Goal: Task Accomplishment & Management: Manage account settings

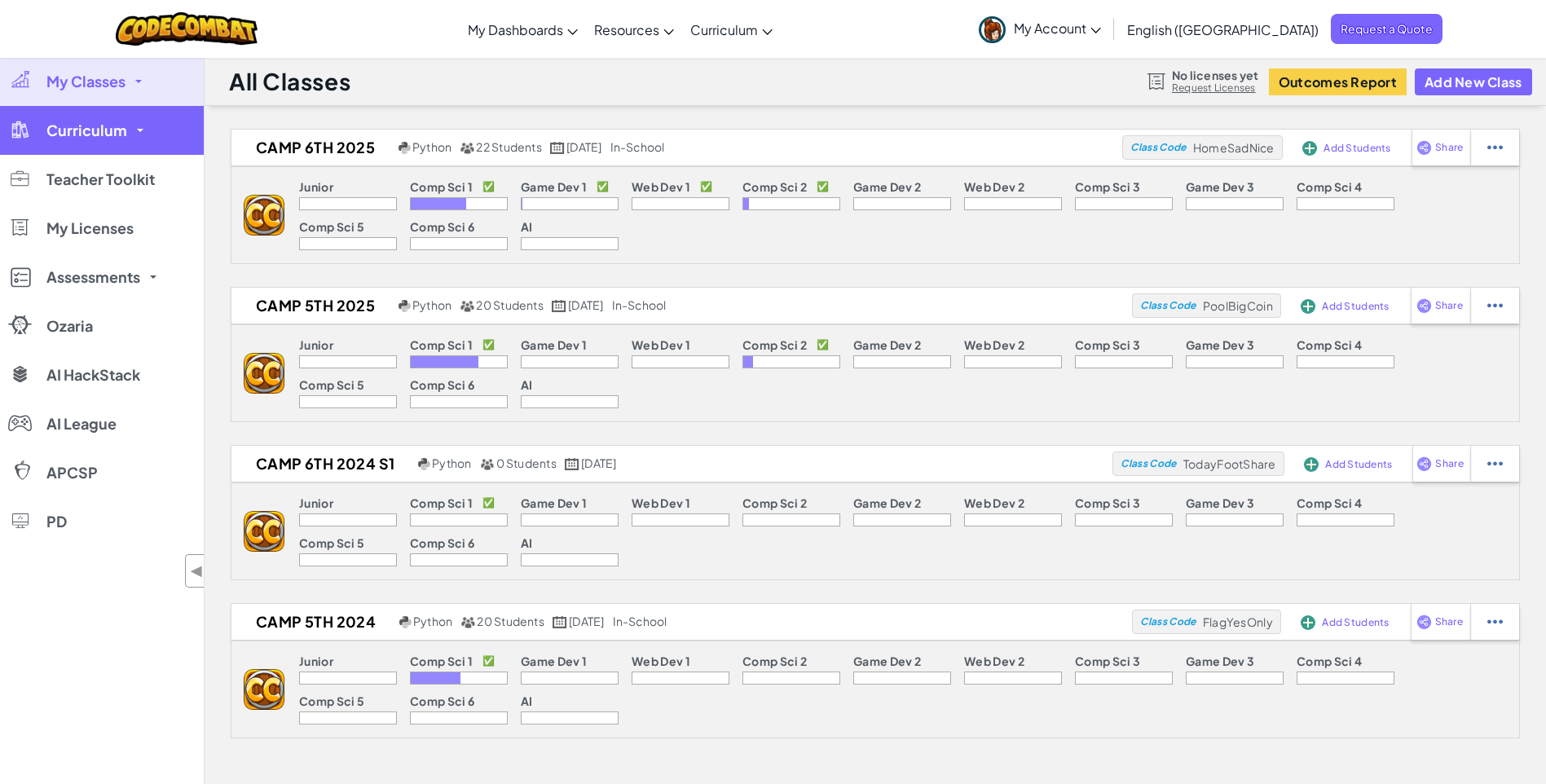
click at [124, 136] on span "Curriculum" at bounding box center [87, 130] width 81 height 15
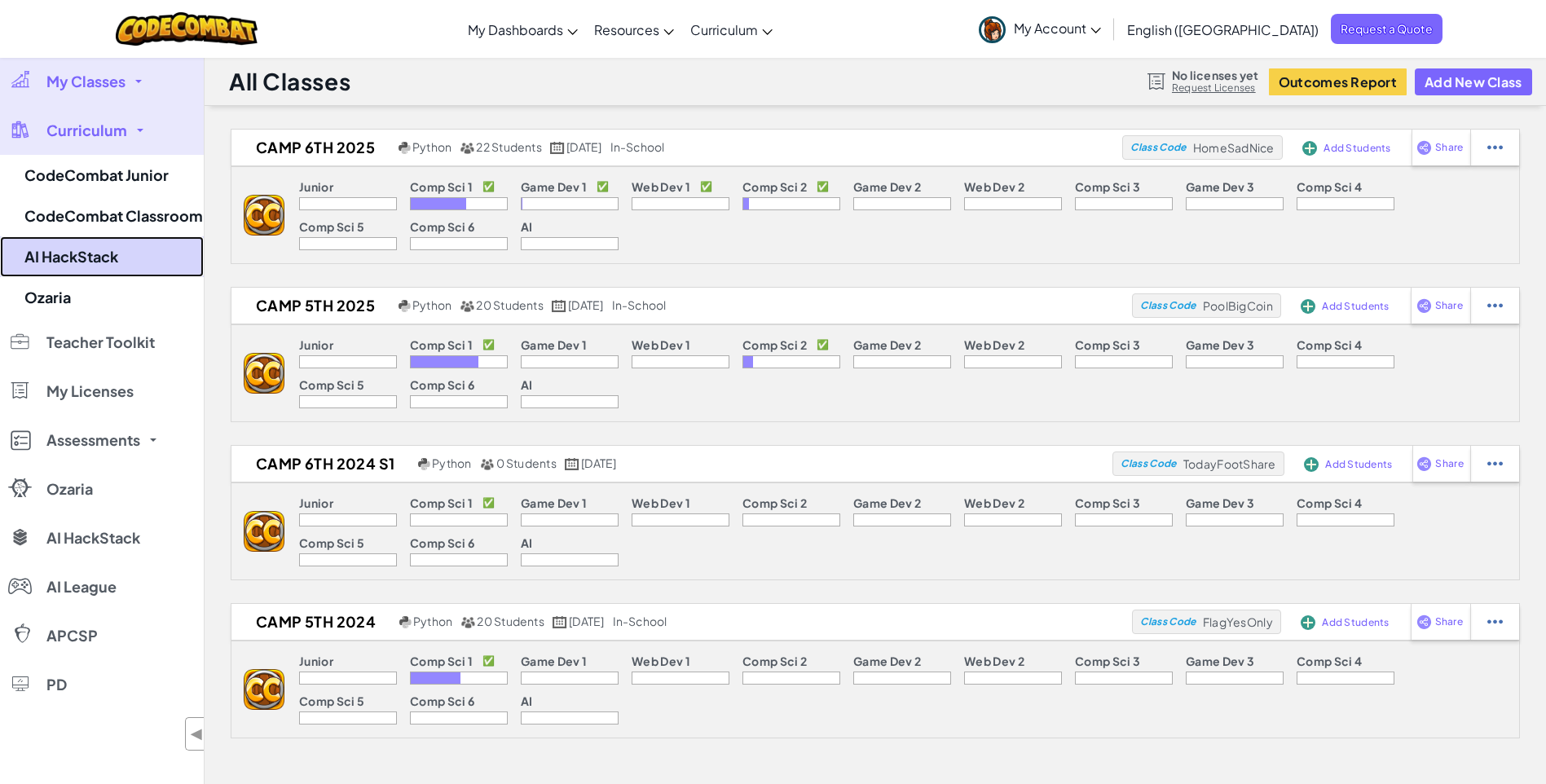
click at [75, 249] on link "AI HackStack" at bounding box center [101, 256] width 203 height 40
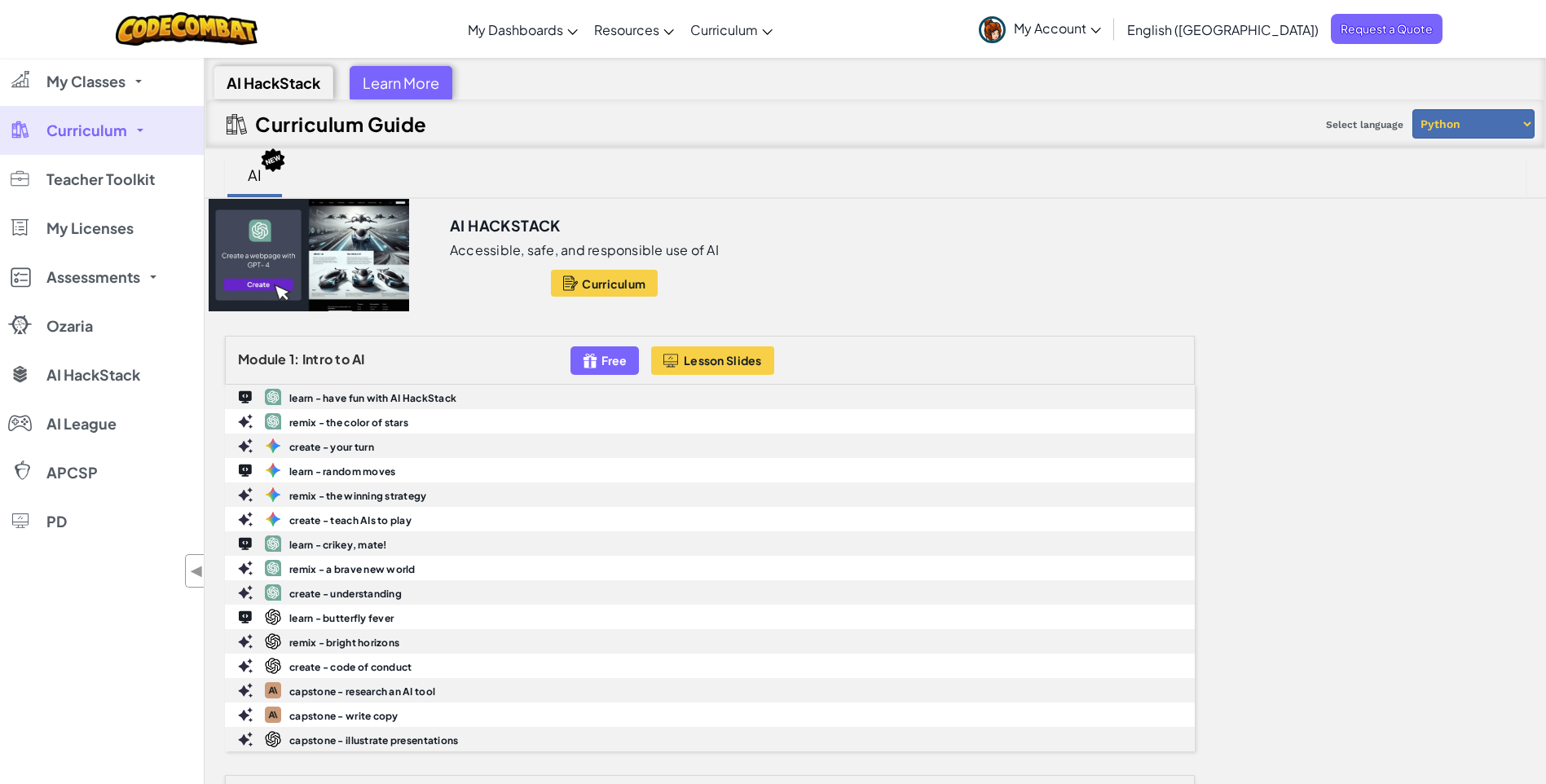
click at [1526, 128] on select "Python JavaScript" at bounding box center [1473, 124] width 122 height 29
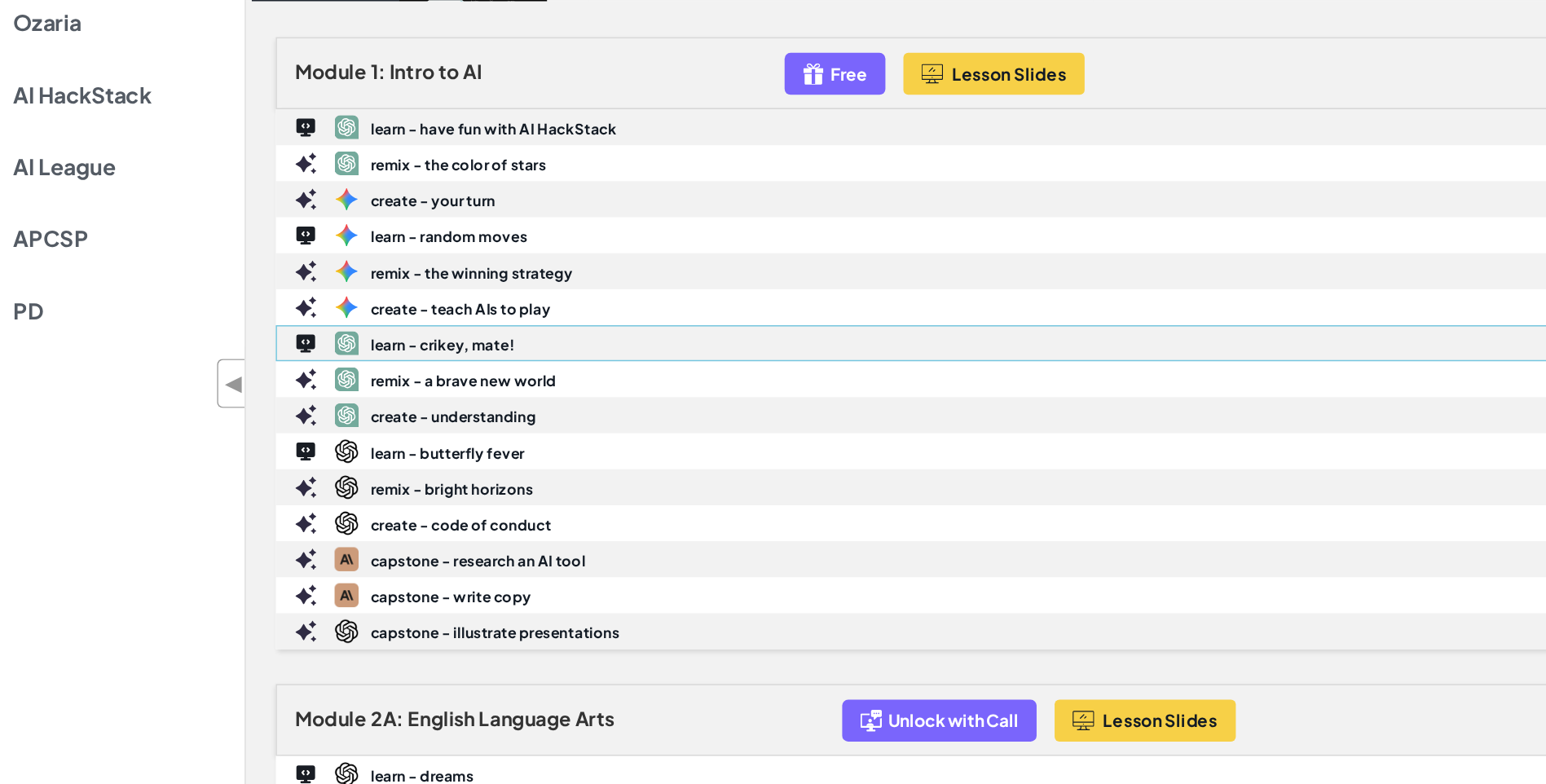
scroll to position [166, 0]
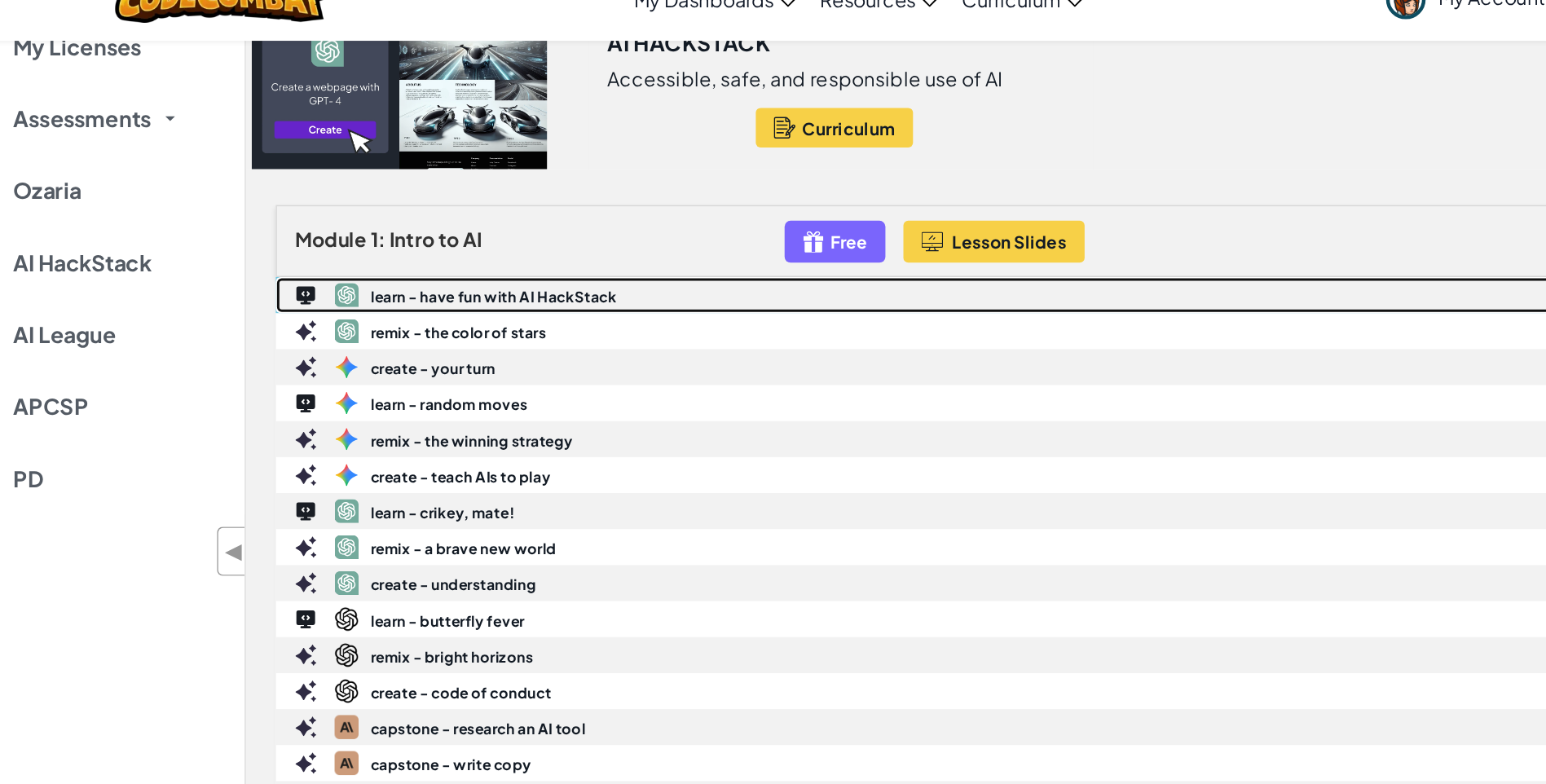
click at [317, 232] on b "learn - have fun with AI HackStack" at bounding box center [372, 232] width 167 height 12
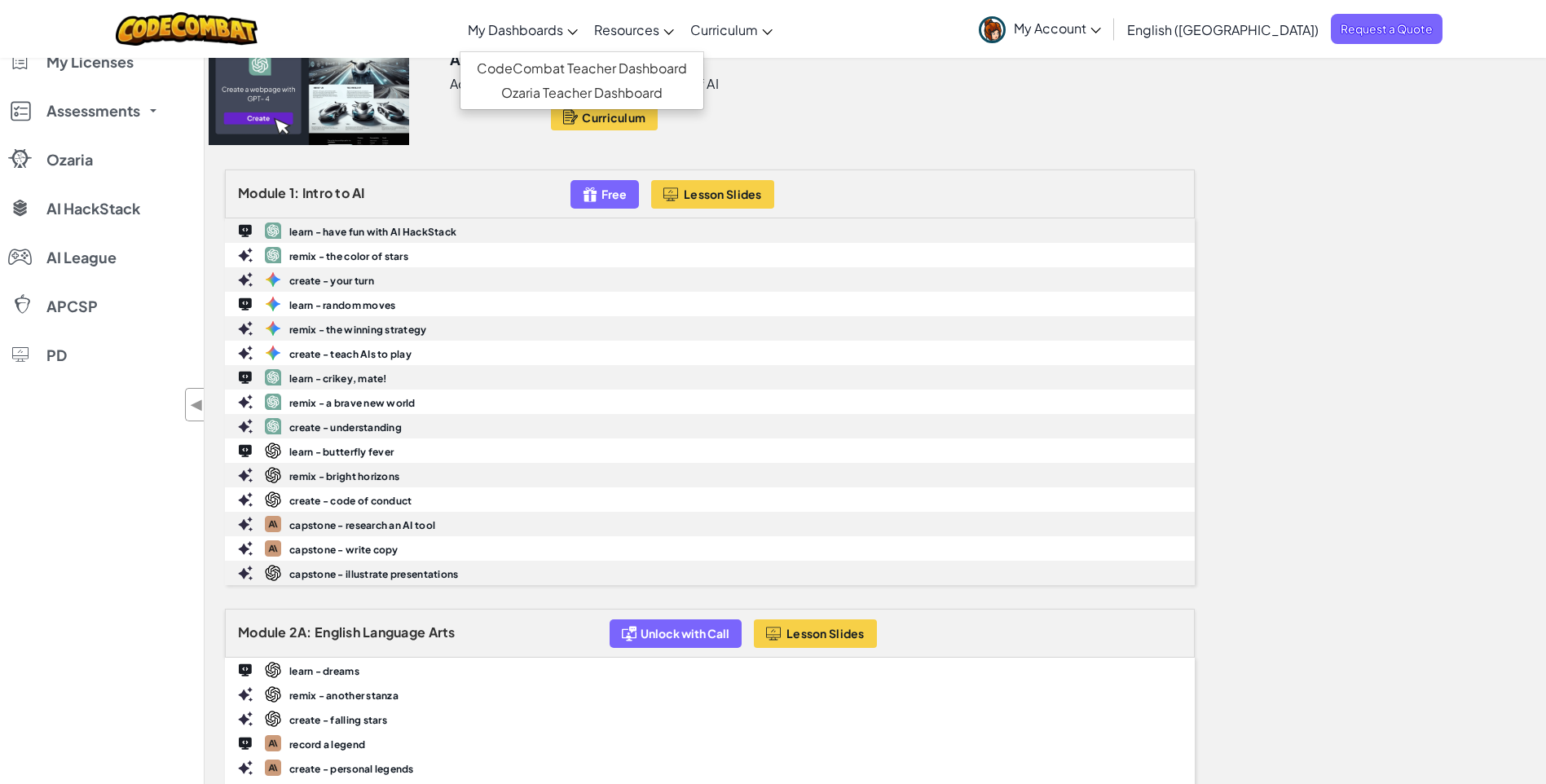
click at [563, 30] on span "My Dashboards" at bounding box center [515, 30] width 95 height 17
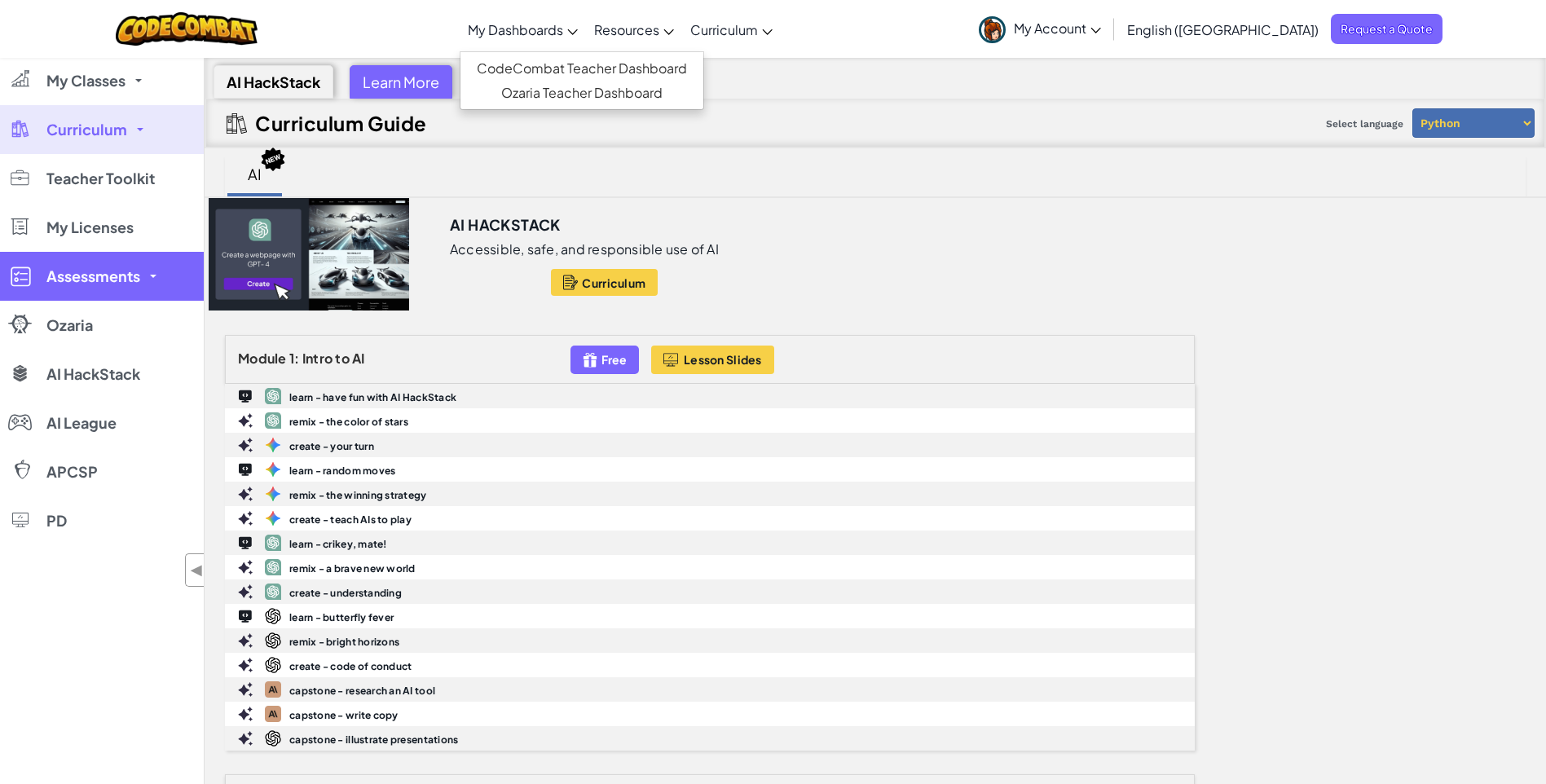
scroll to position [0, 0]
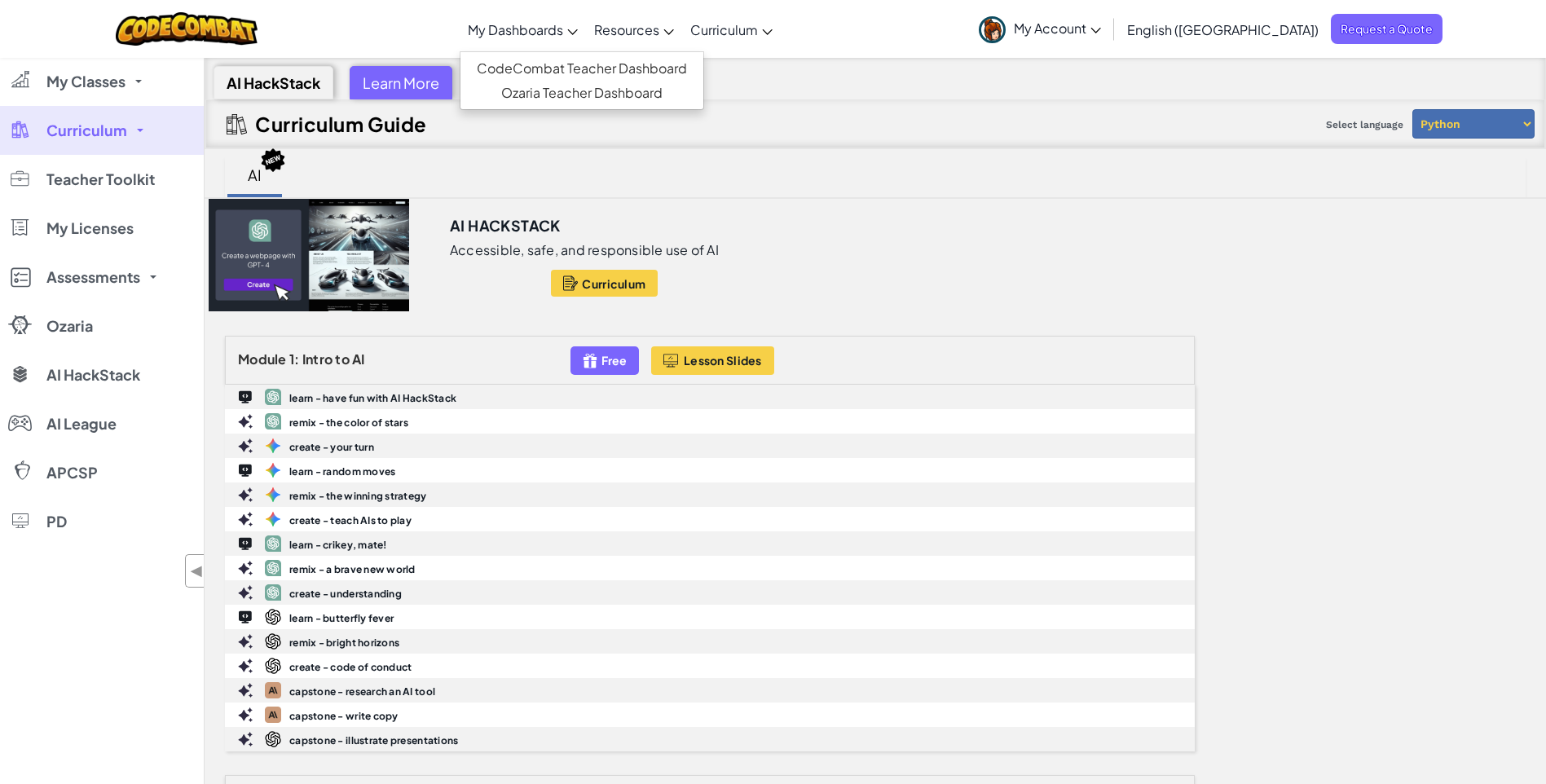
click at [137, 130] on span at bounding box center [141, 130] width 7 height 3
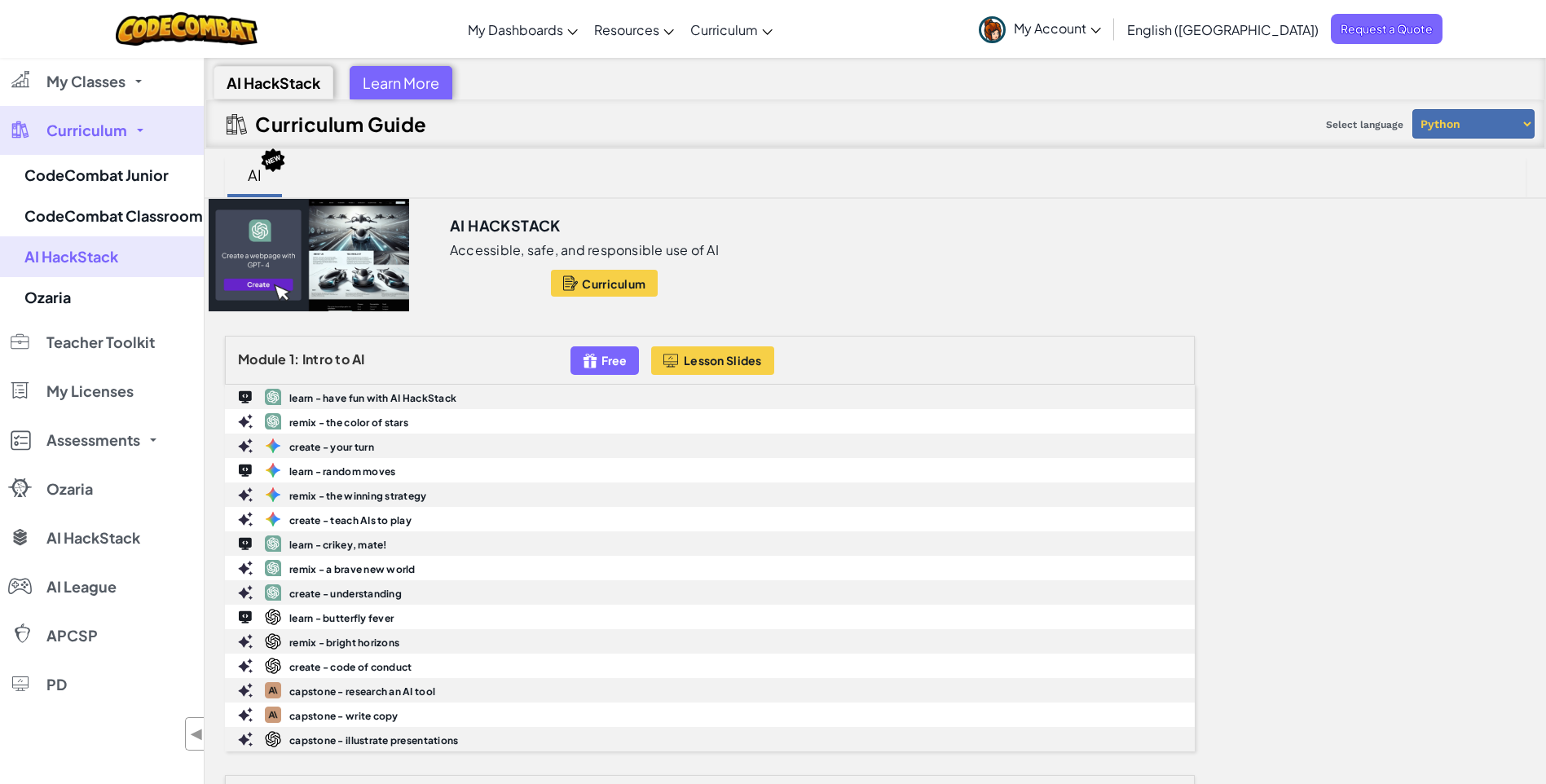
click at [124, 129] on span "Curriculum" at bounding box center [87, 130] width 81 height 15
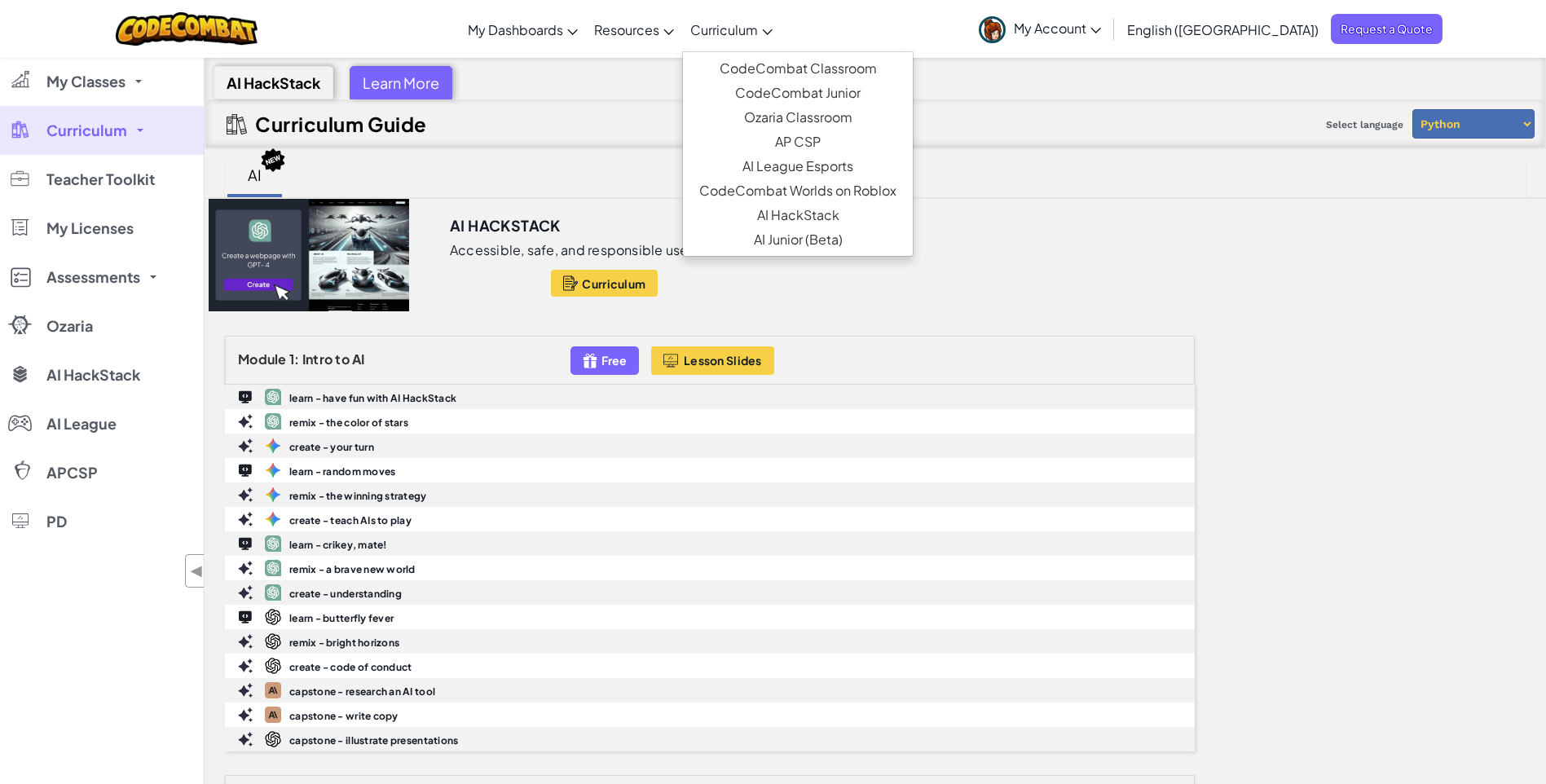
click at [781, 37] on link "Curriculum" at bounding box center [731, 29] width 99 height 44
click at [847, 240] on link "AI Junior (Beta)" at bounding box center [798, 239] width 230 height 24
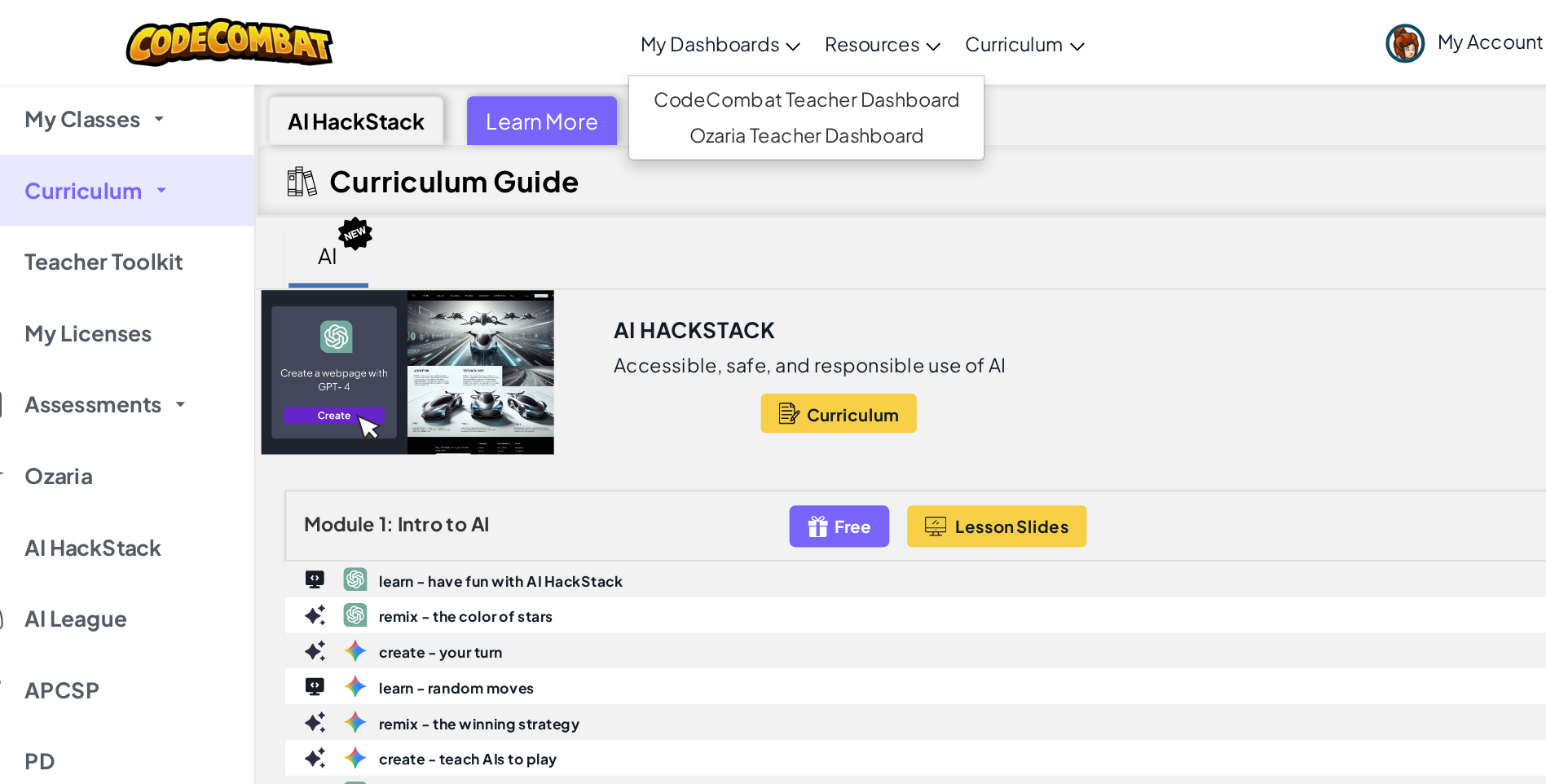
click at [563, 30] on span "My Dashboards" at bounding box center [515, 30] width 95 height 17
click at [581, 69] on link "CodeCombat Teacher Dashboard" at bounding box center [582, 69] width 243 height 24
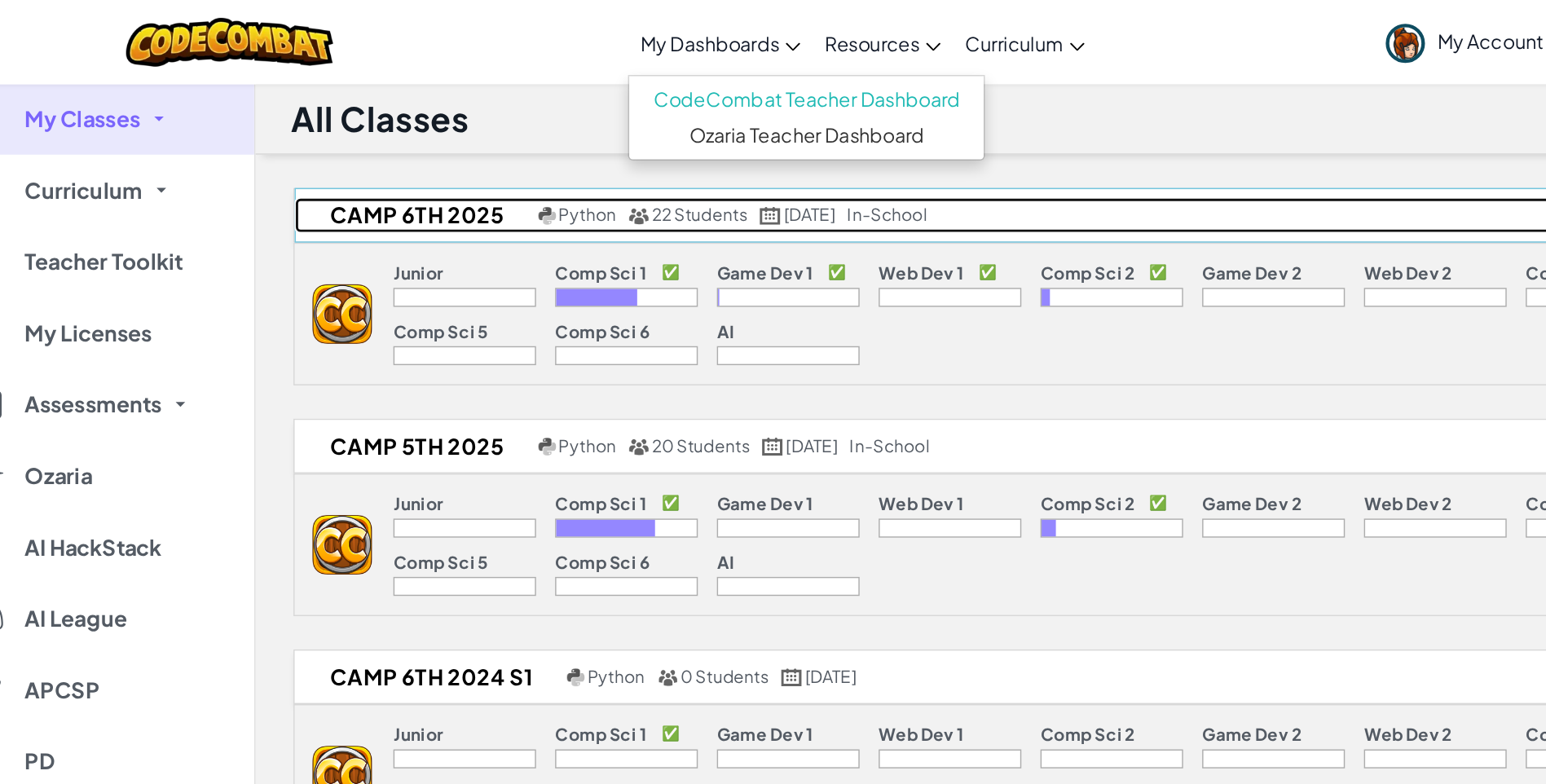
click at [325, 150] on h2 "Camp 6th 2025" at bounding box center [313, 148] width 163 height 24
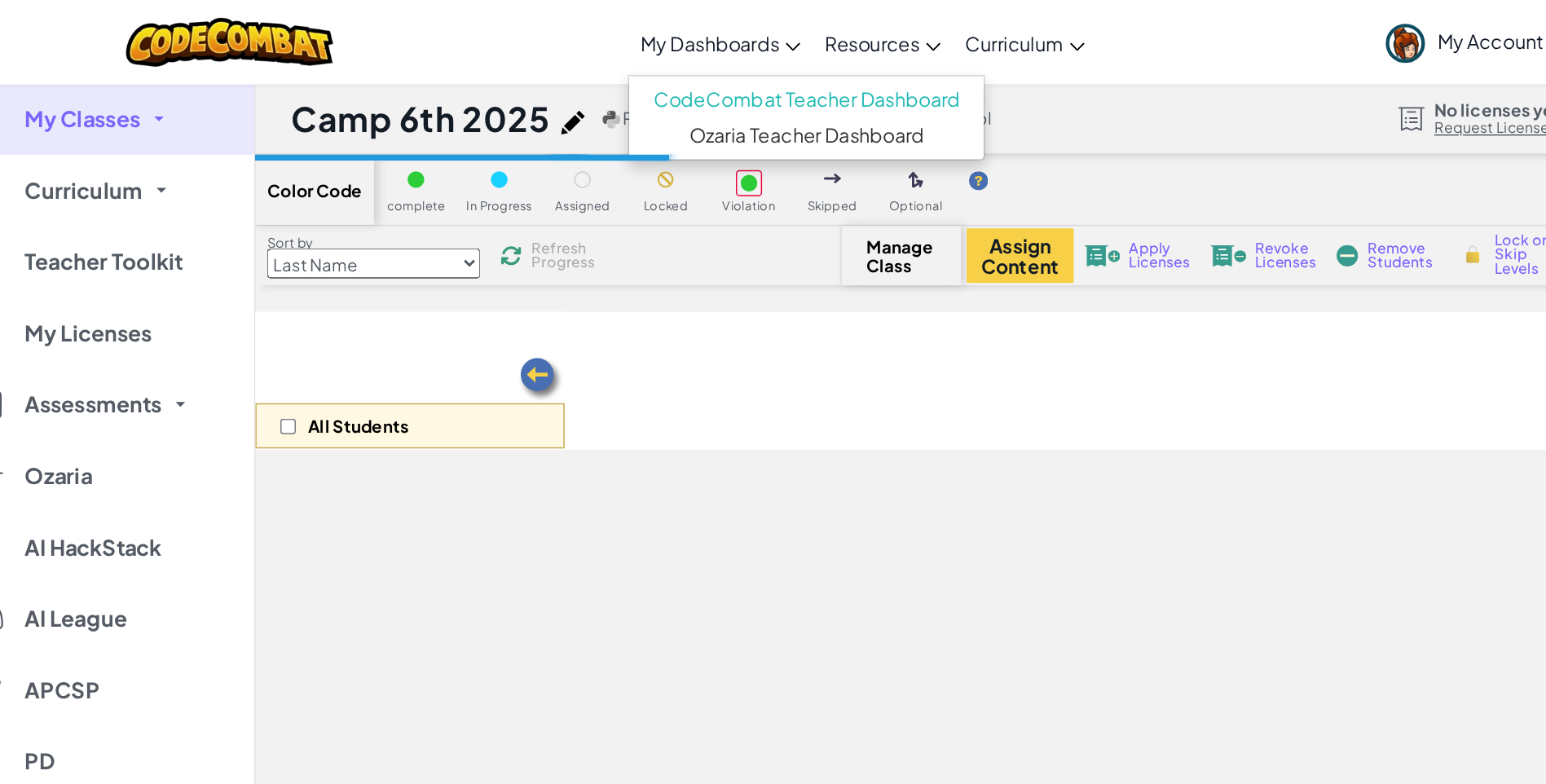
click at [848, 82] on div "Camp 6th 2025 Python 22 Students [DATE] in-school No licenses yet Request Licen…" at bounding box center [874, 81] width 1341 height 49
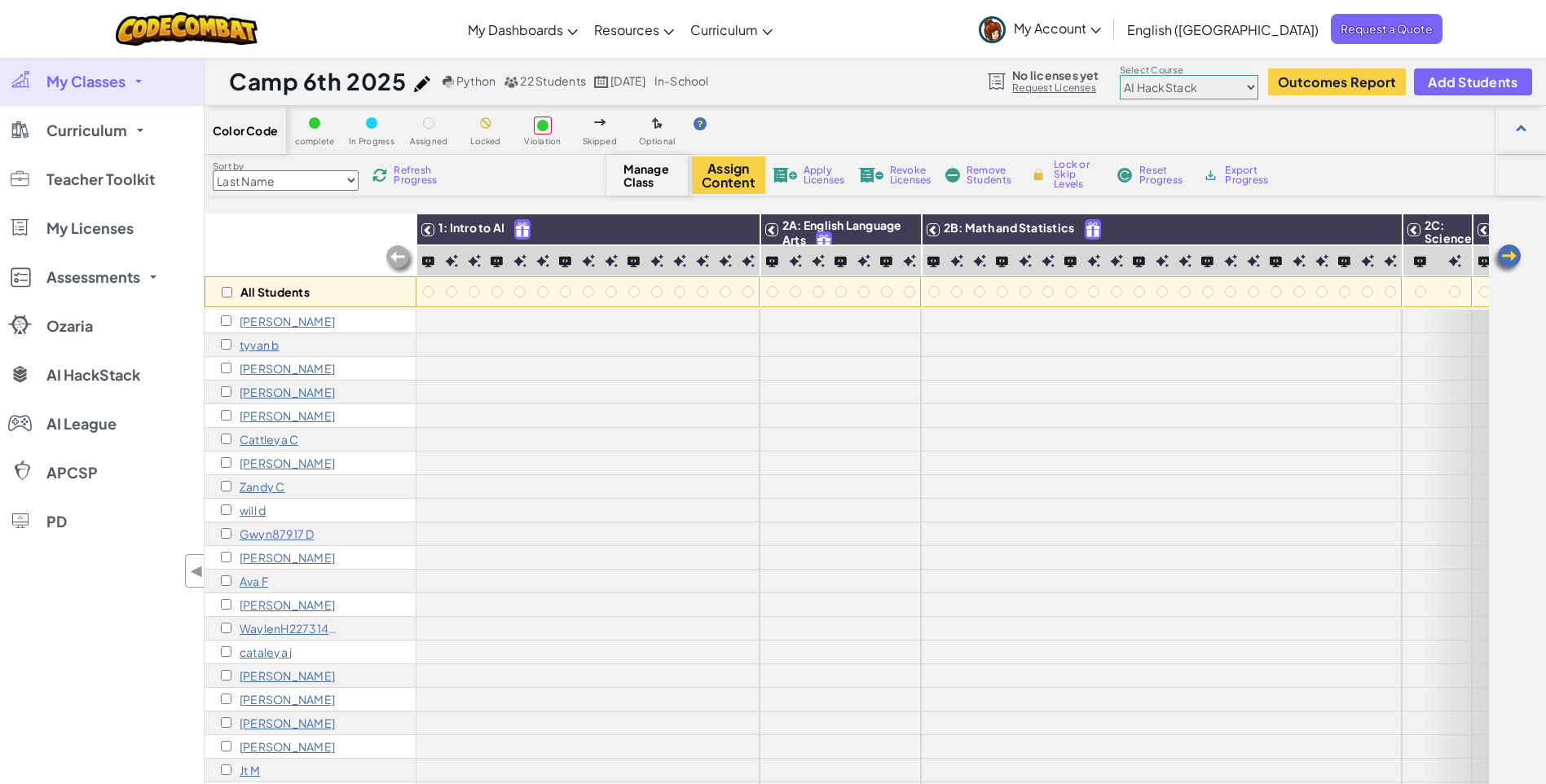
click at [1195, 78] on select "Junior Introduction to Computer Science Game Development 1 Web Development 1 Co…" at bounding box center [1188, 87] width 138 height 24
select select "560f1a9f22961295f9427742"
click at [1120, 75] on select "Junior Introduction to Computer Science Game Development 1 Web Development 1 Co…" at bounding box center [1188, 87] width 138 height 24
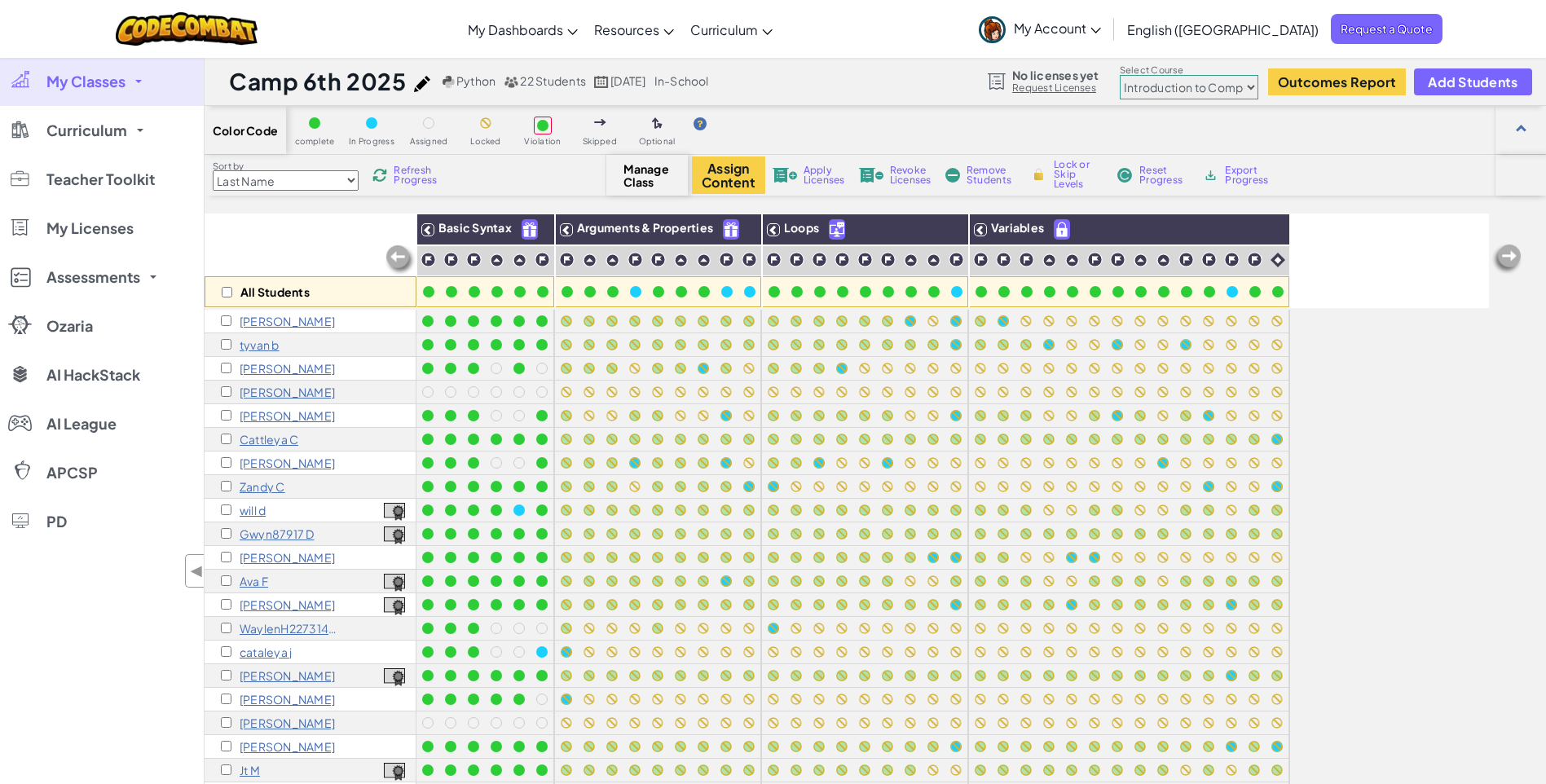
click at [1101, 33] on span "My Account" at bounding box center [1058, 28] width 88 height 17
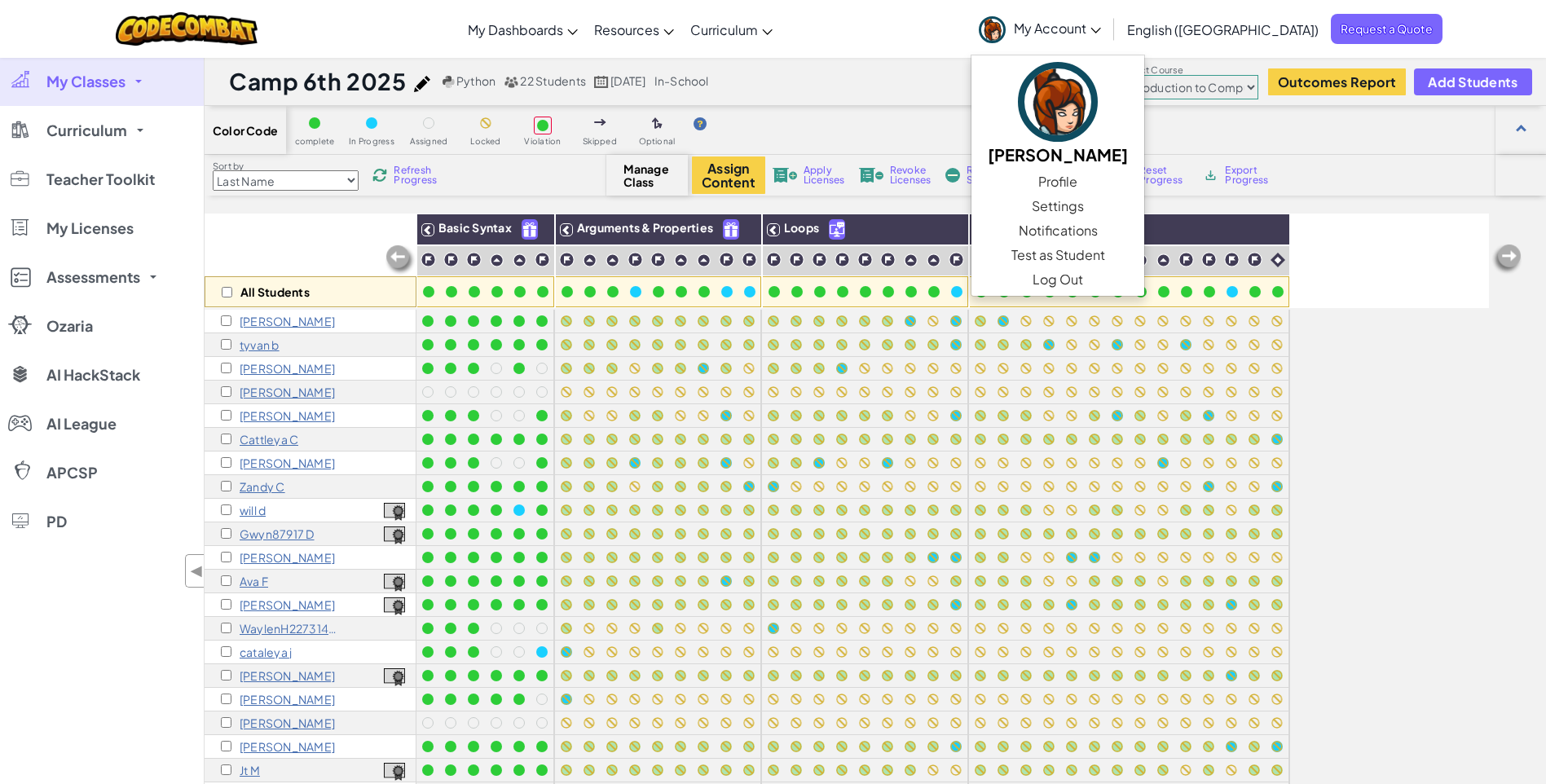
click at [998, 24] on div "Toggle navigation My Dashboards CodeCombat Teacher Dashboard Ozaria Teacher Das…" at bounding box center [772, 28] width 1554 height 57
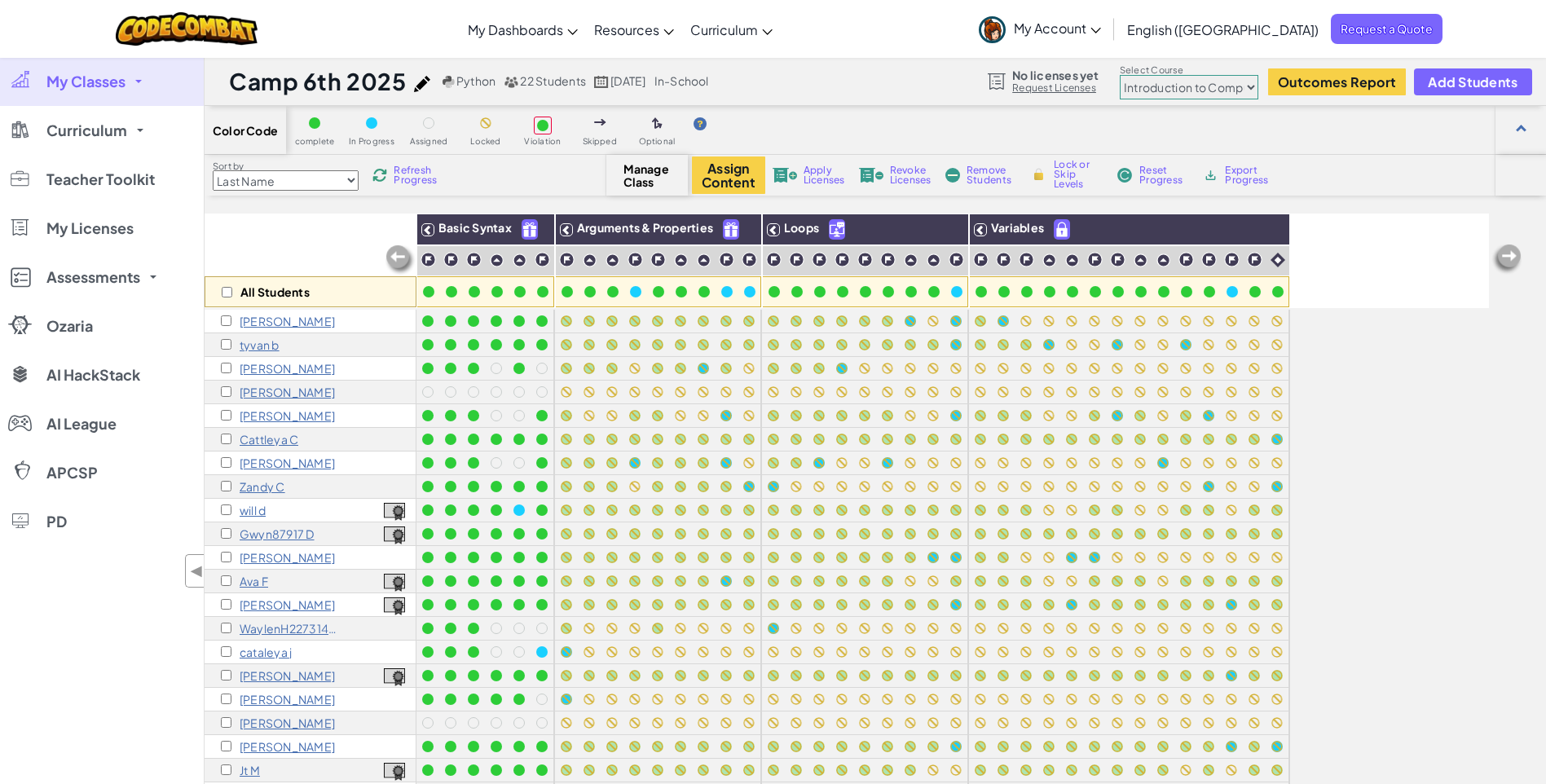
click at [89, 76] on span "My Classes" at bounding box center [86, 81] width 79 height 15
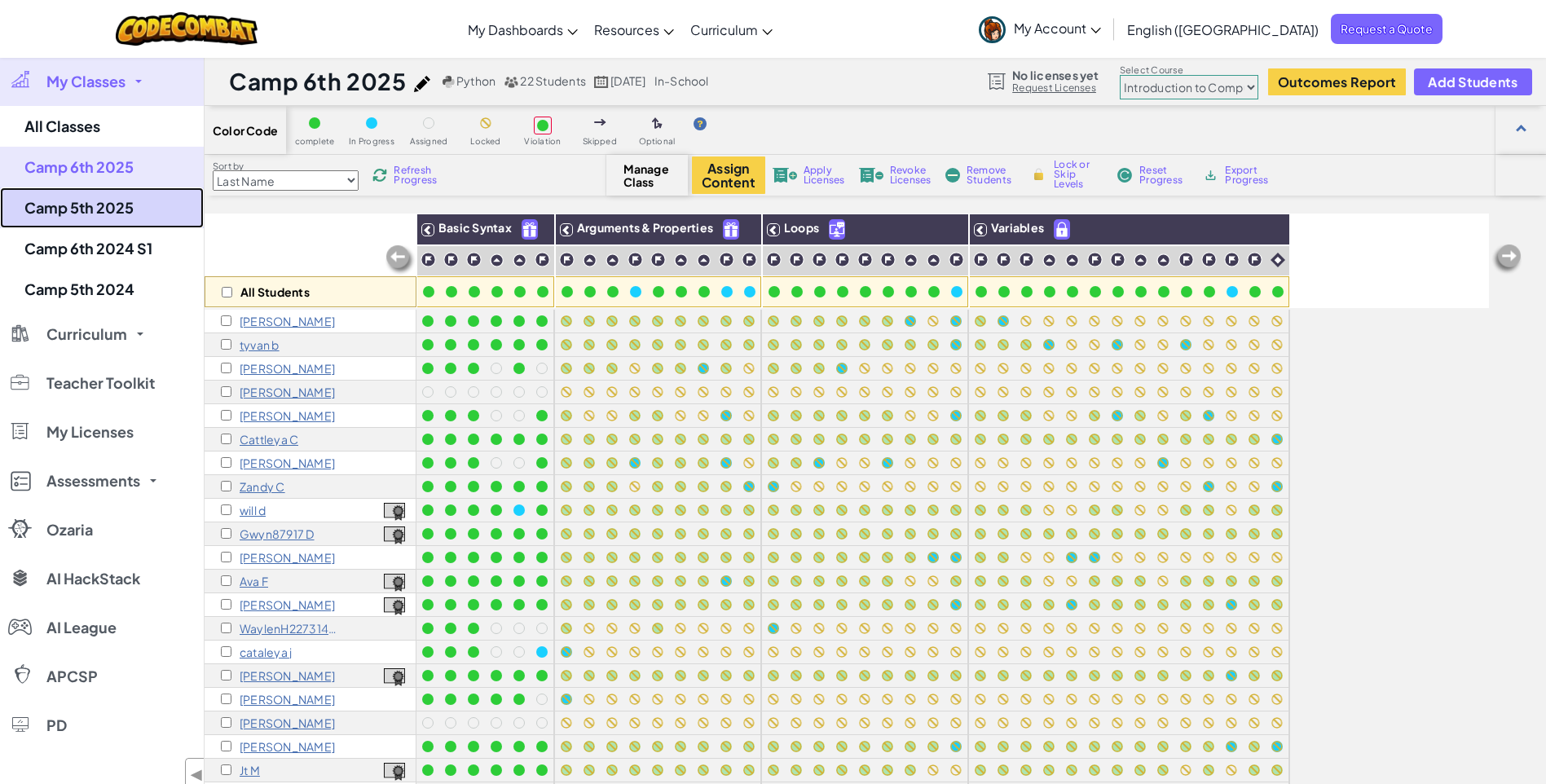
click at [86, 202] on link "Camp 5th 2025" at bounding box center [101, 207] width 203 height 40
select select "560f1a9f22961295f9427742"
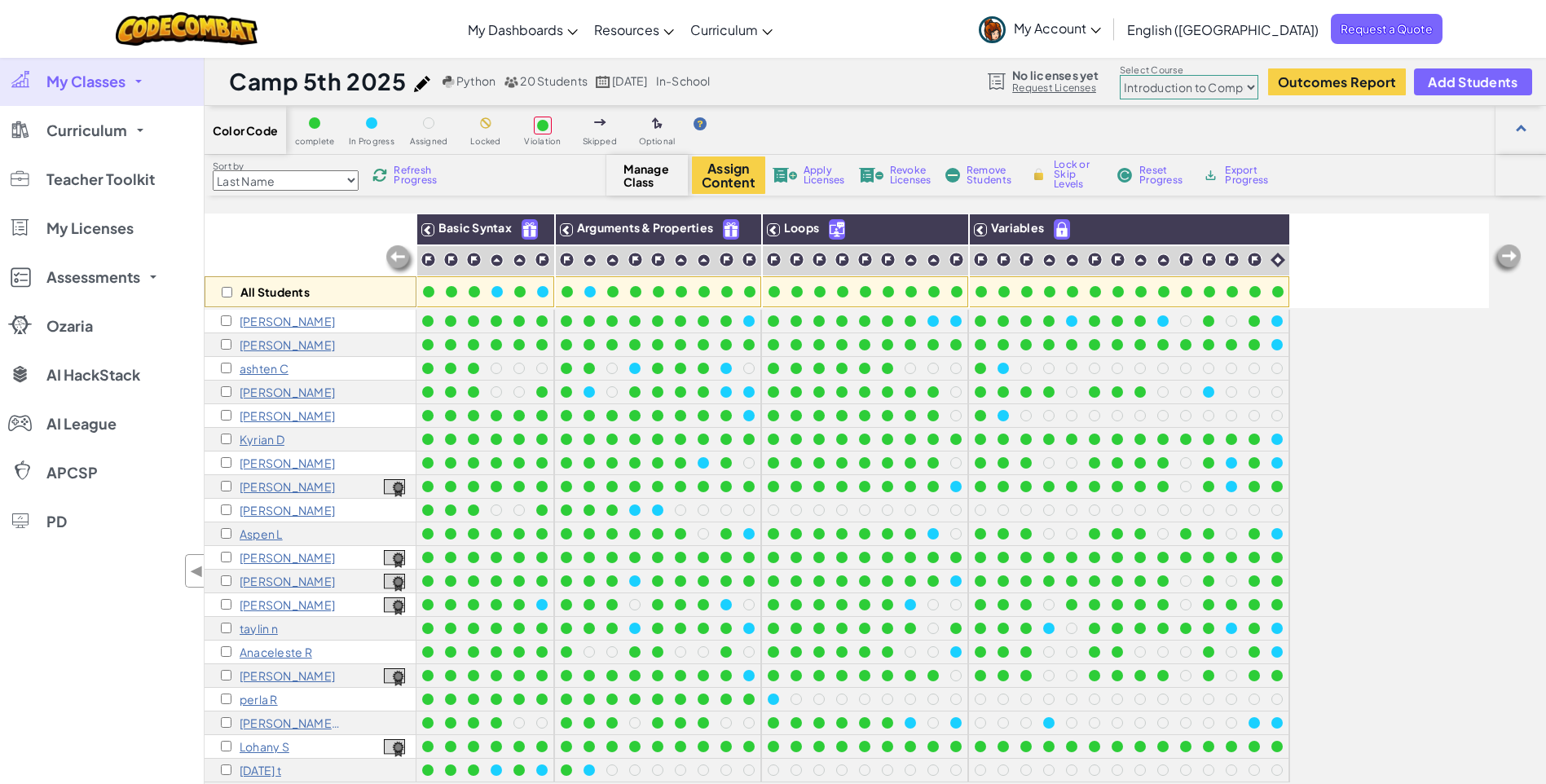
click at [819, 175] on span "Apply Licenses" at bounding box center [824, 175] width 41 height 20
click at [220, 292] on div "All Students" at bounding box center [310, 292] width 212 height 31
click at [224, 292] on input "checkbox" at bounding box center [226, 292] width 10 height 10
checkbox input "true"
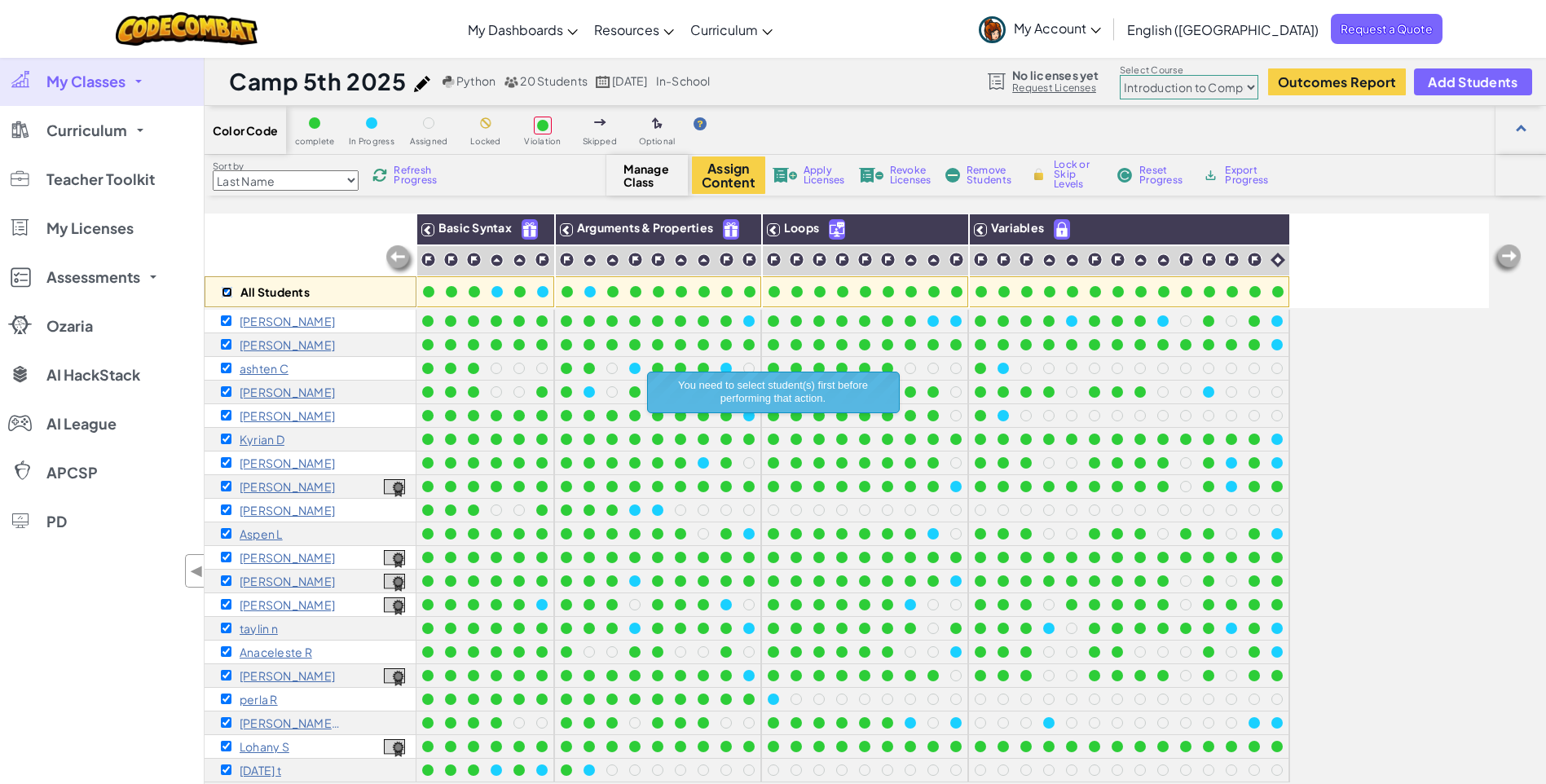
checkbox input "true"
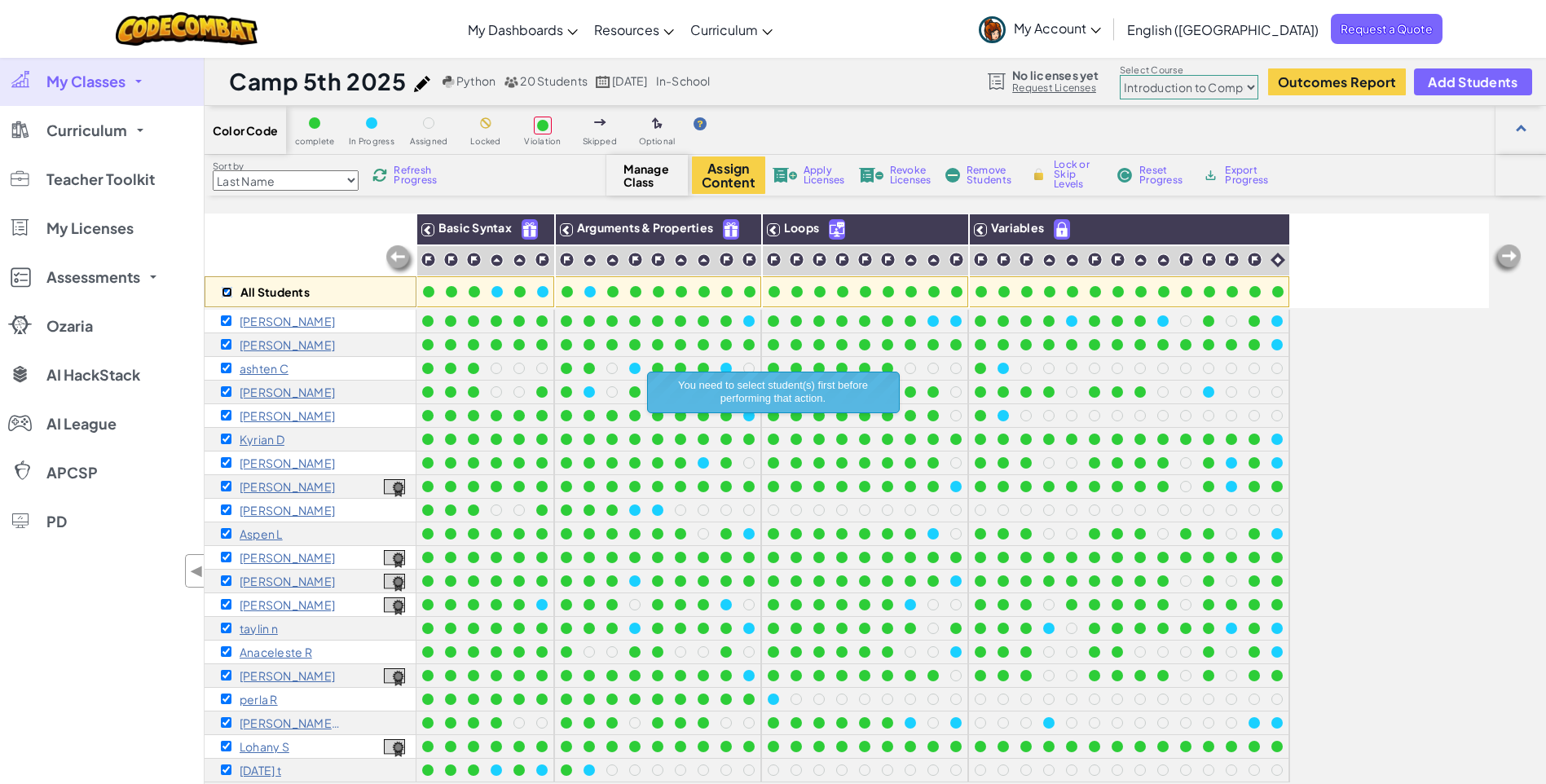
checkbox input "true"
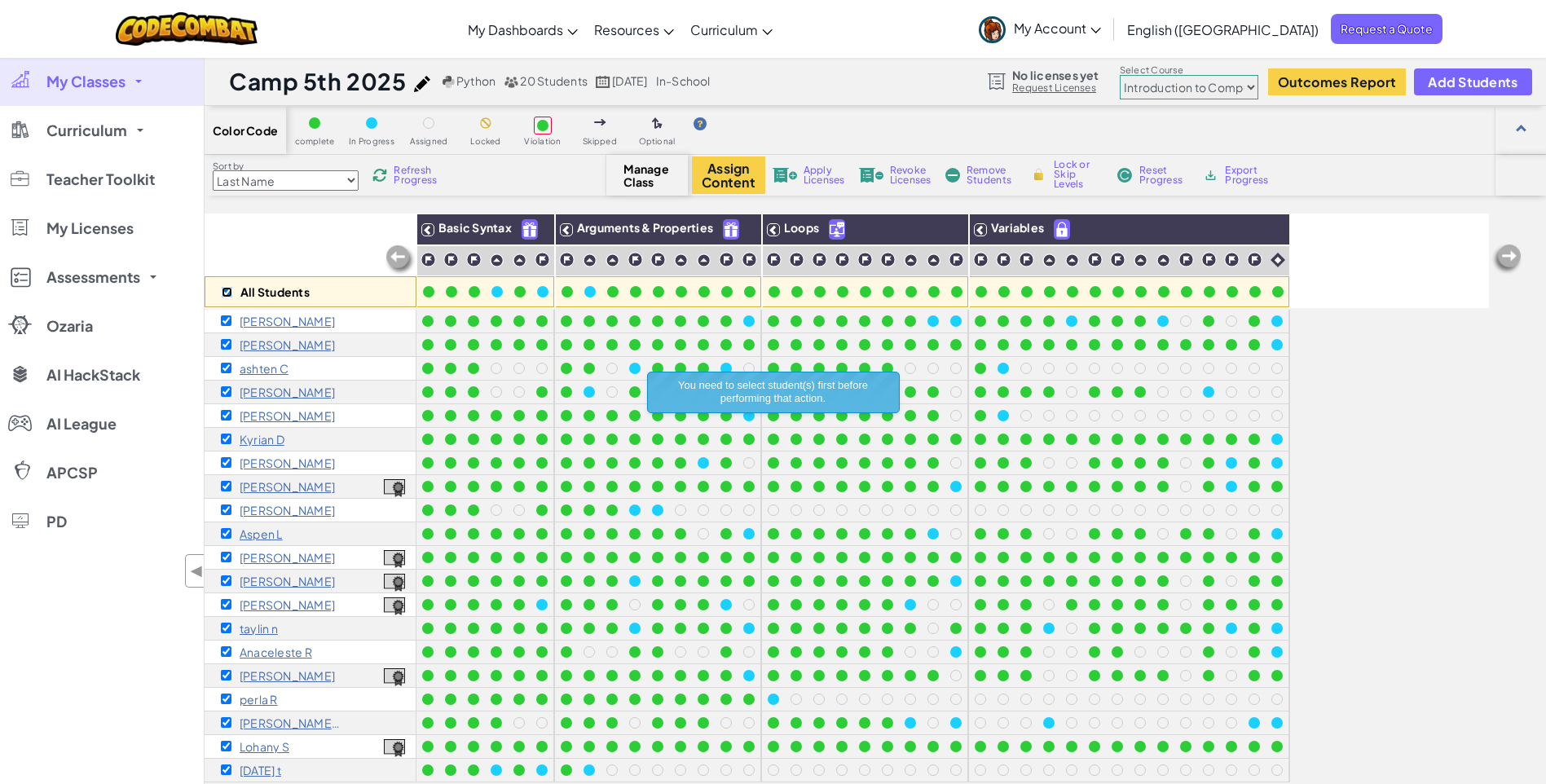
checkbox input "true"
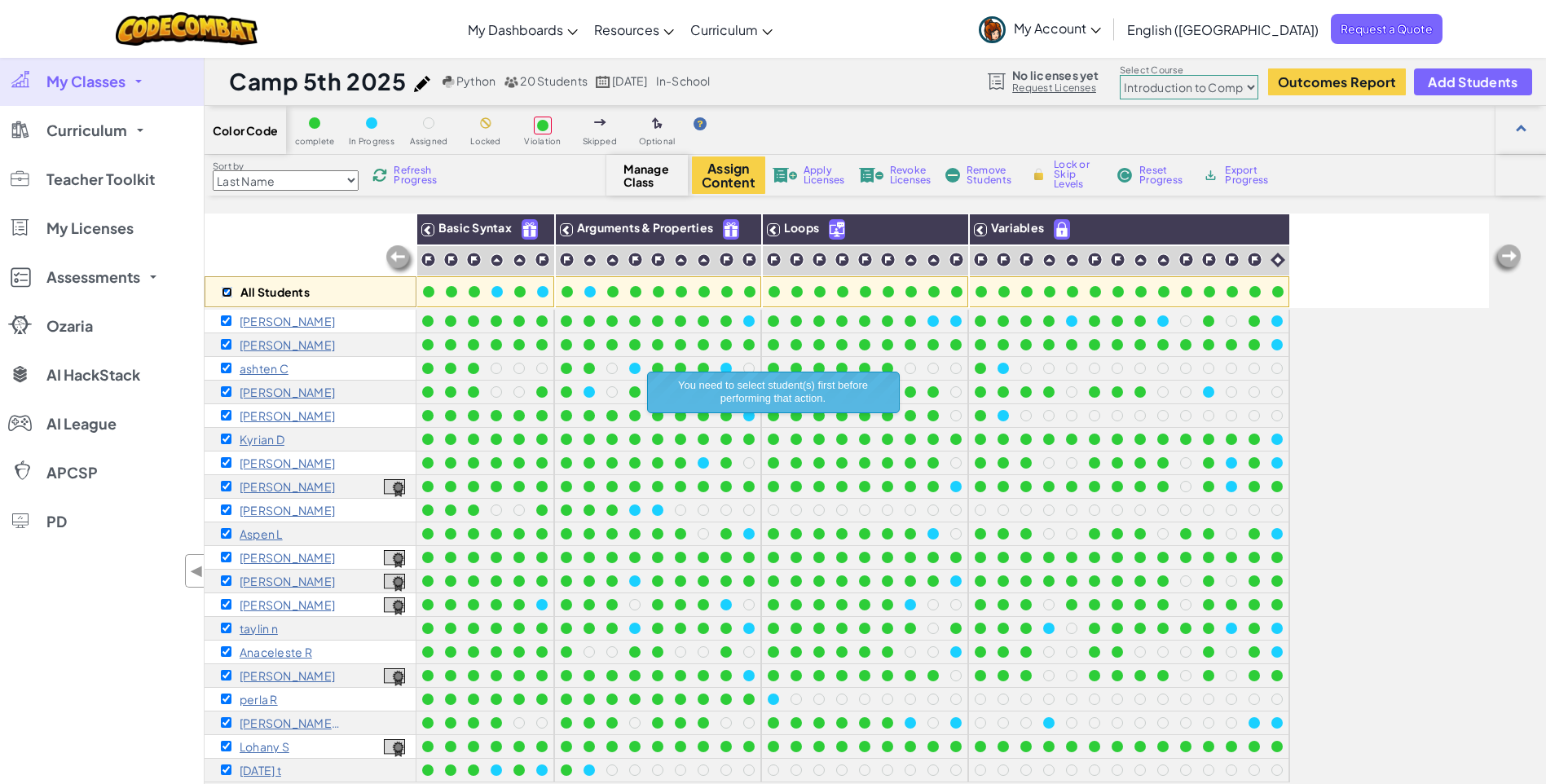
checkbox input "true"
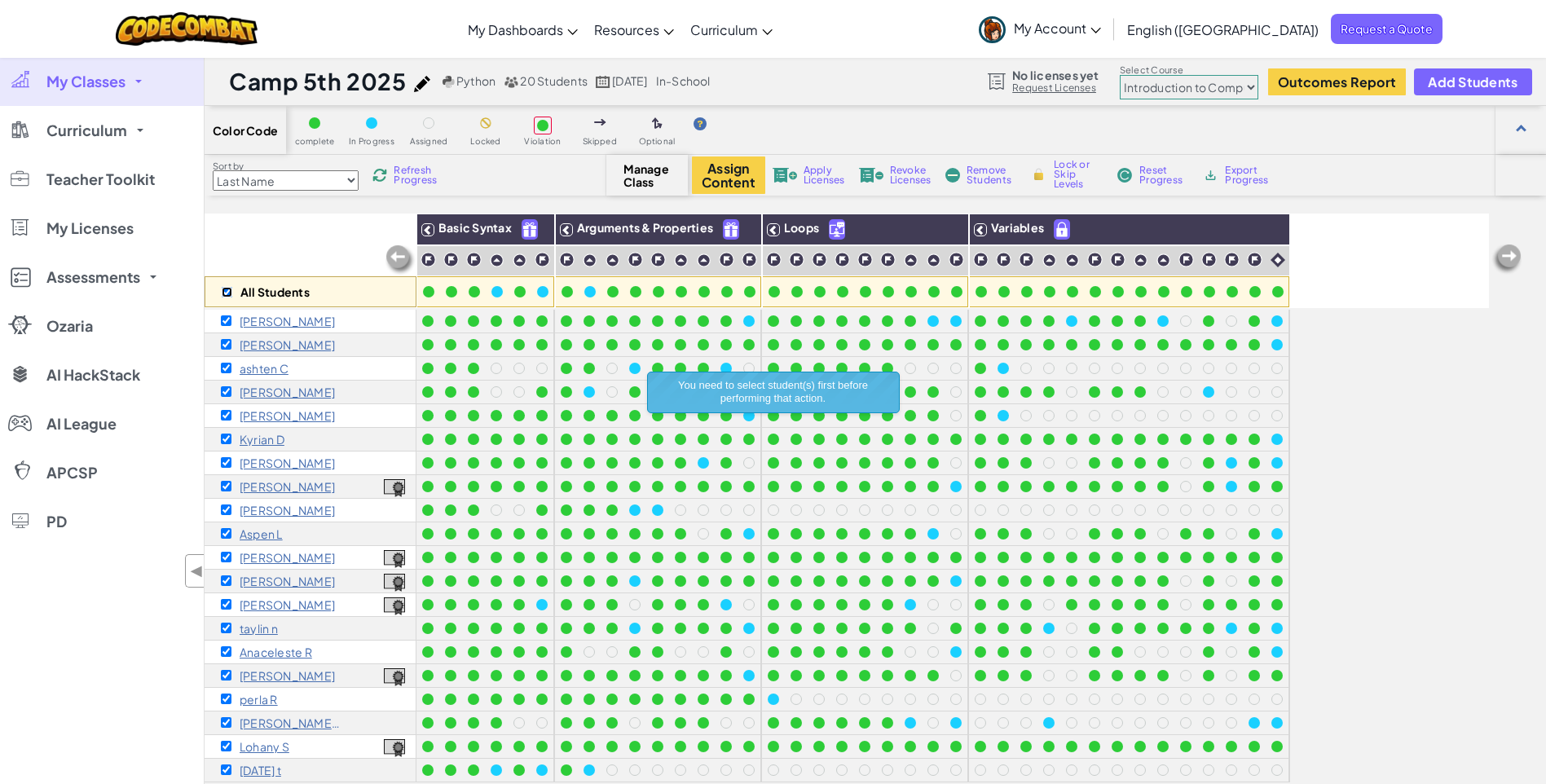
click at [224, 291] on input "checkbox" at bounding box center [226, 292] width 10 height 10
checkbox input "false"
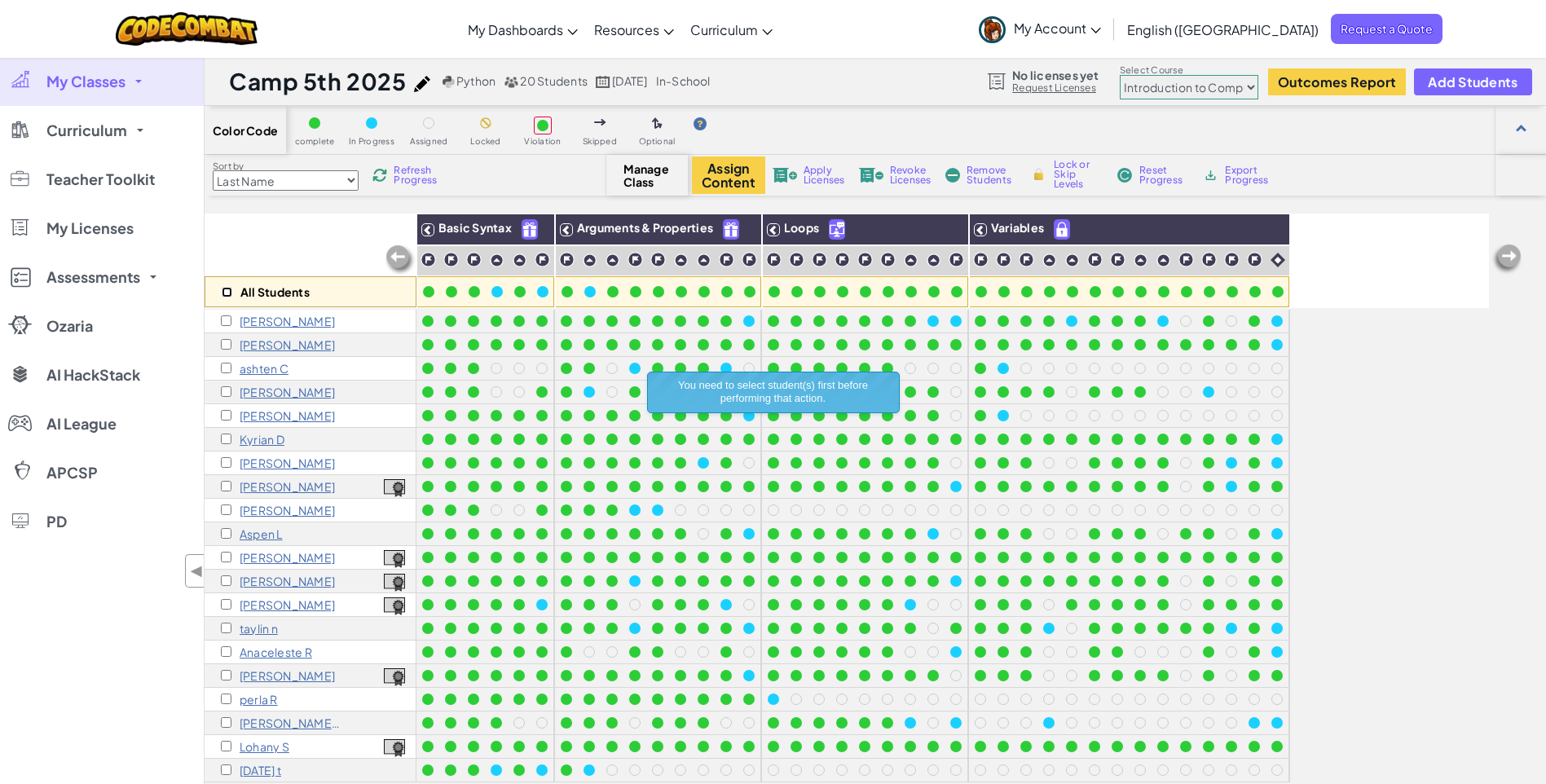
checkbox input "false"
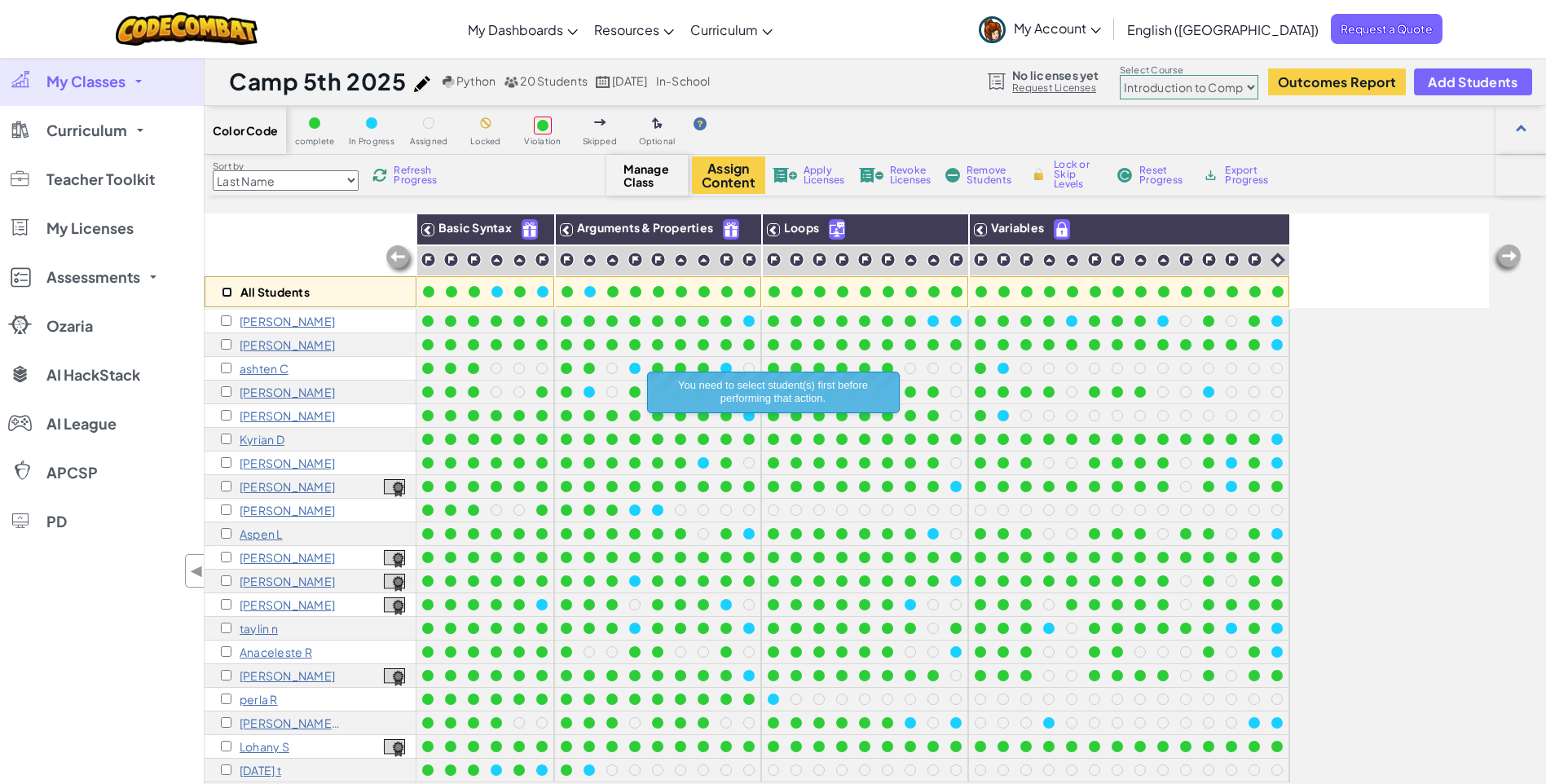
checkbox input "false"
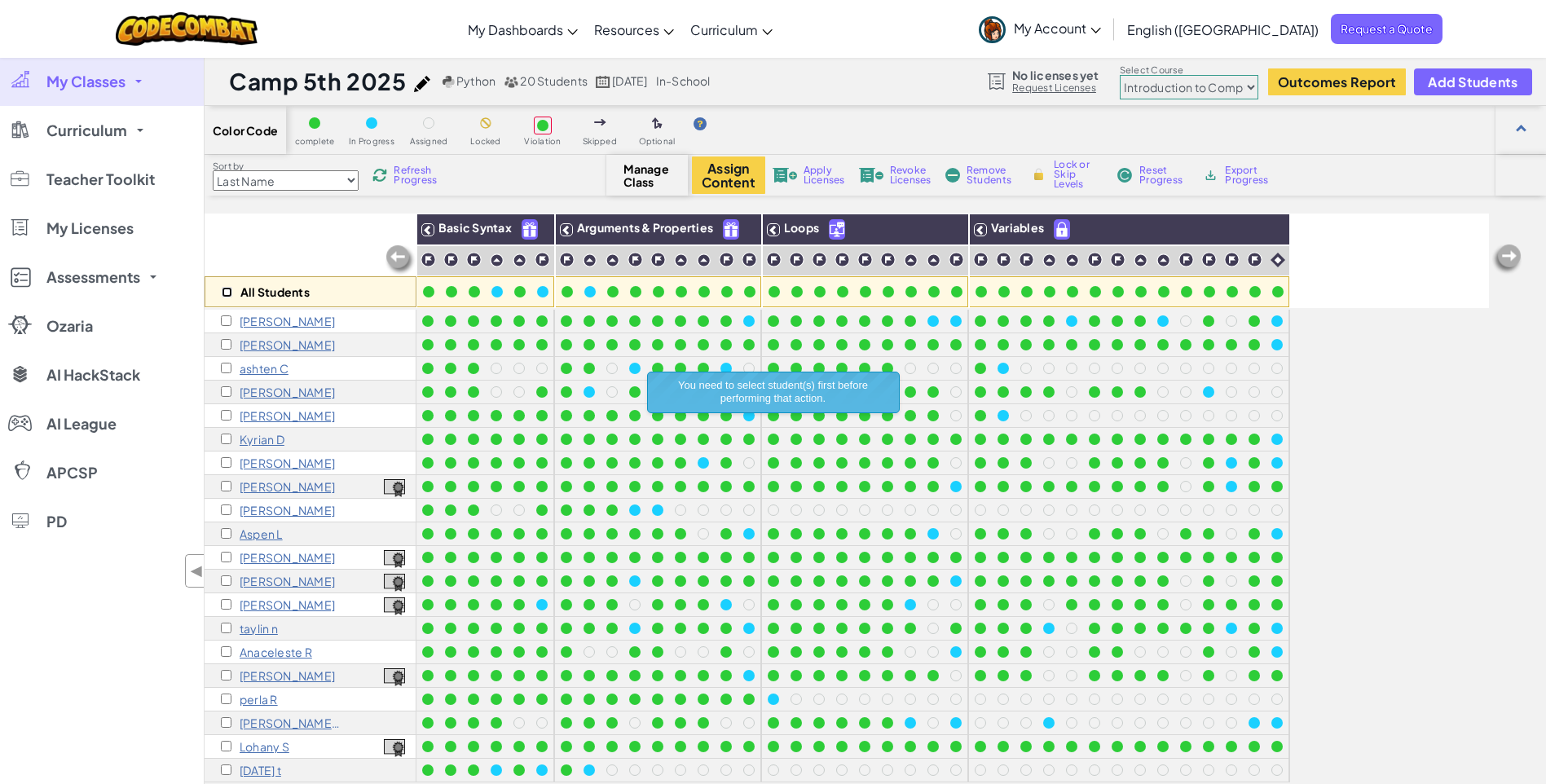
checkbox input "false"
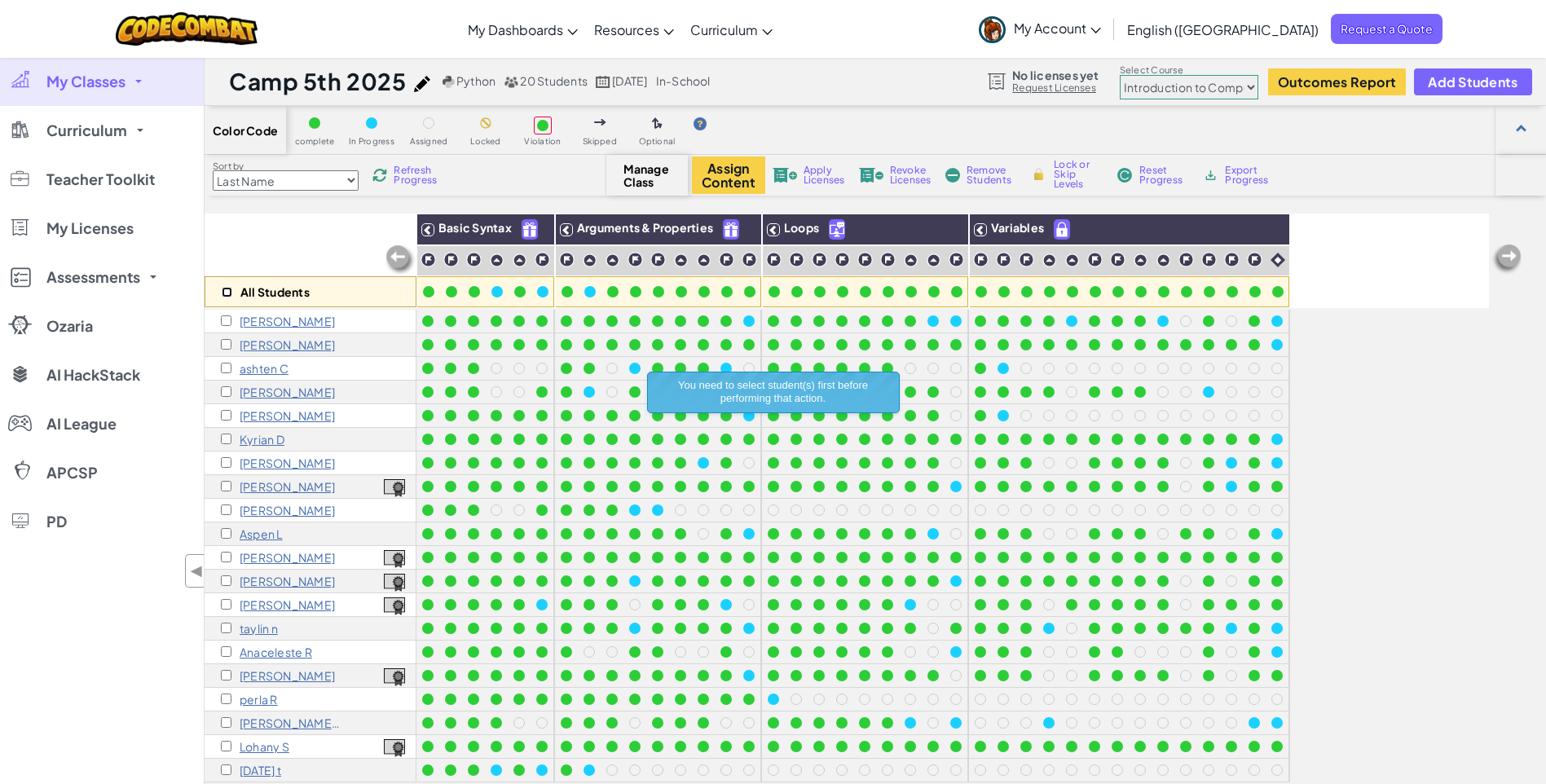
checkbox input "false"
click at [416, 82] on img at bounding box center [421, 83] width 16 height 16
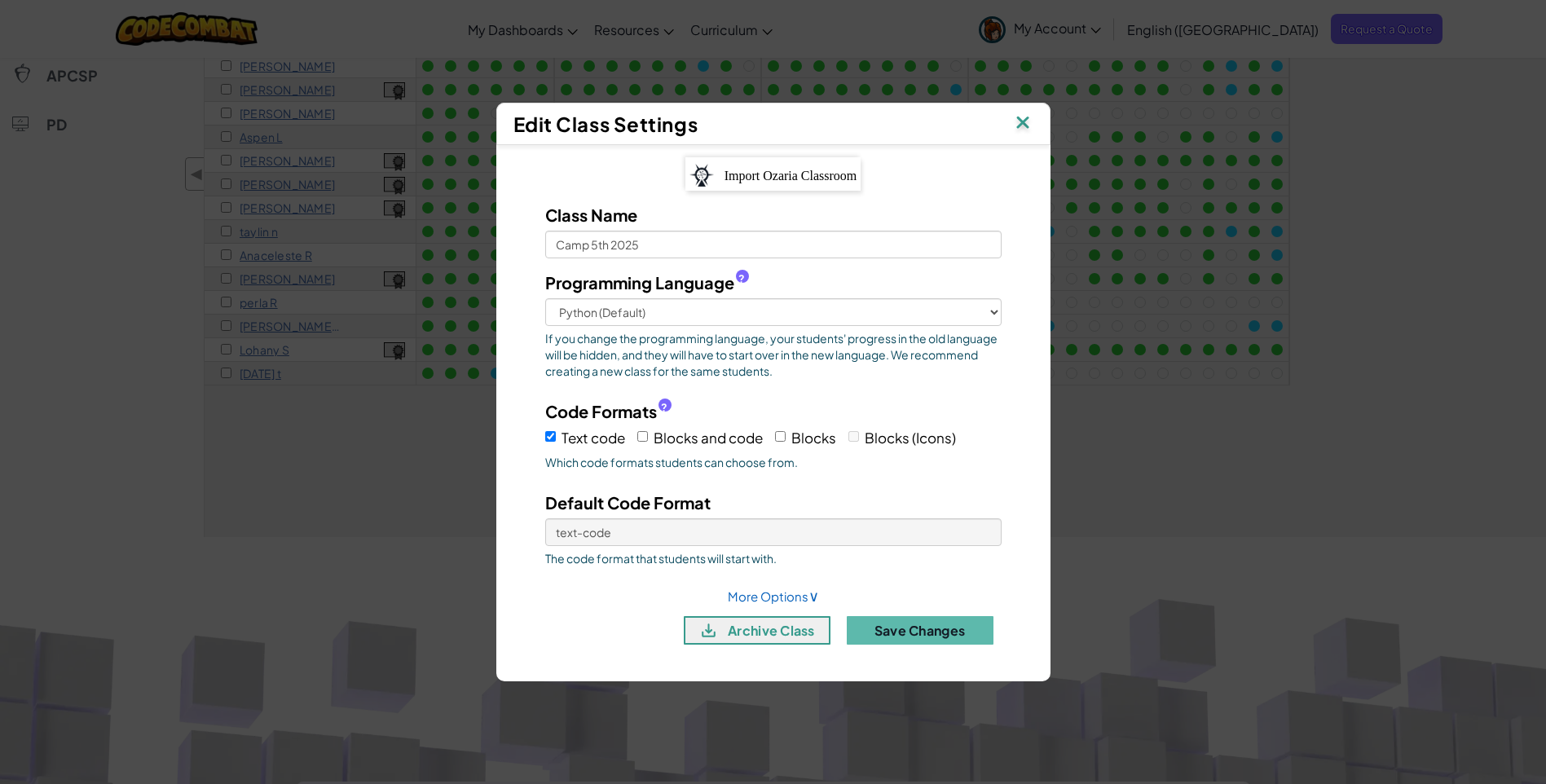
scroll to position [489, 0]
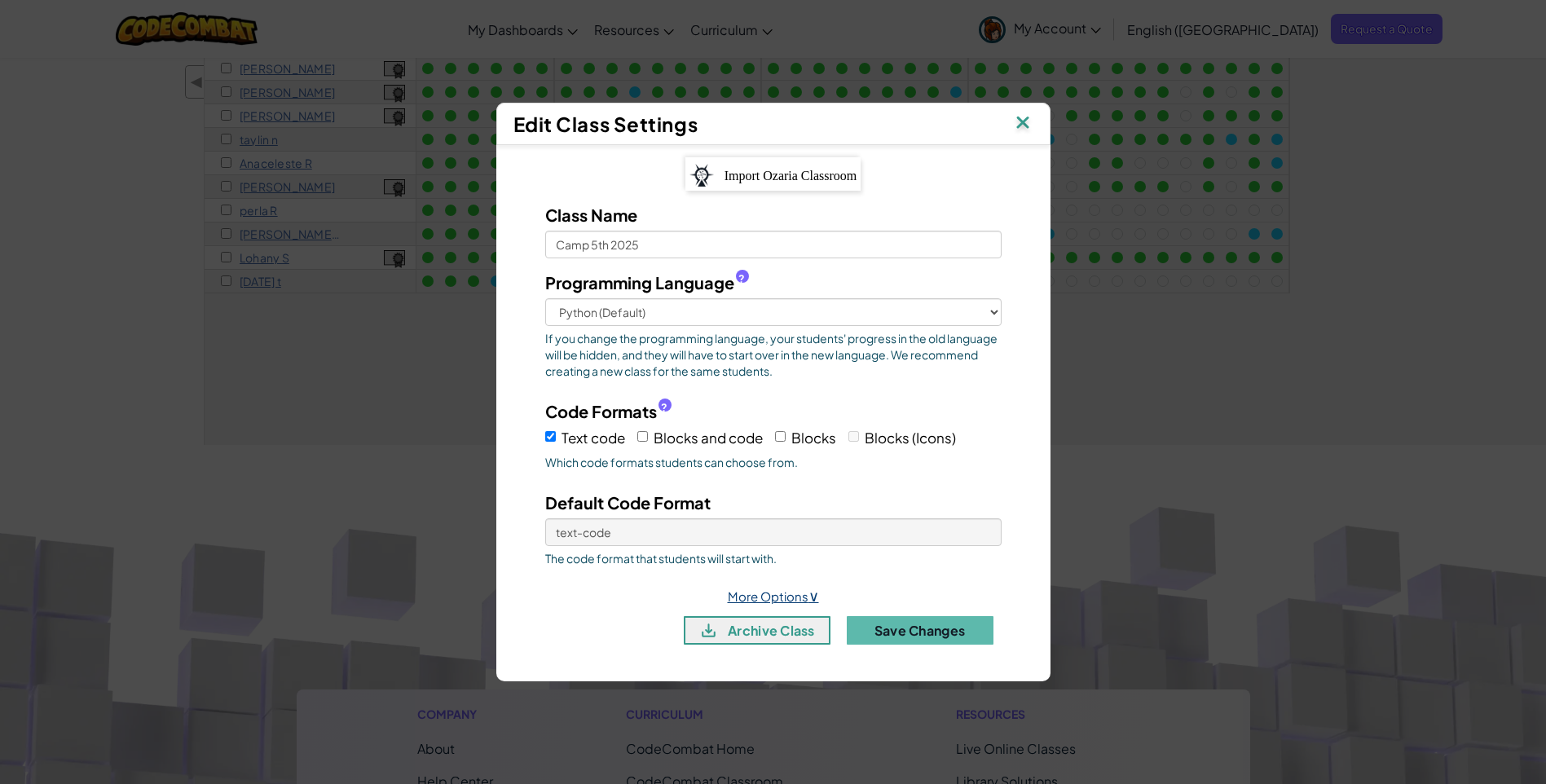
click at [816, 594] on span "∨" at bounding box center [813, 595] width 10 height 19
select select "in-school"
select select
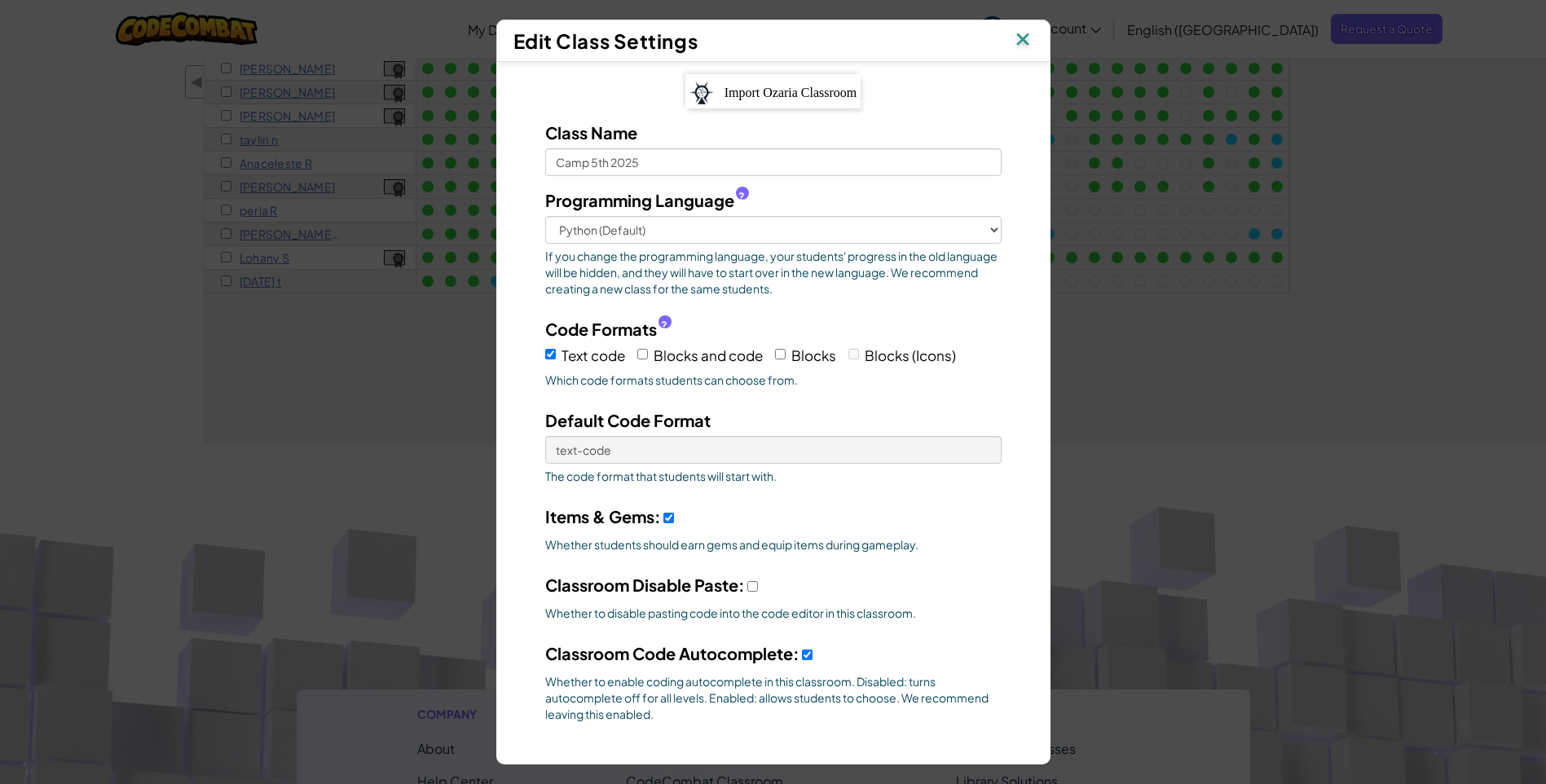
click at [1020, 42] on img at bounding box center [1023, 40] width 21 height 24
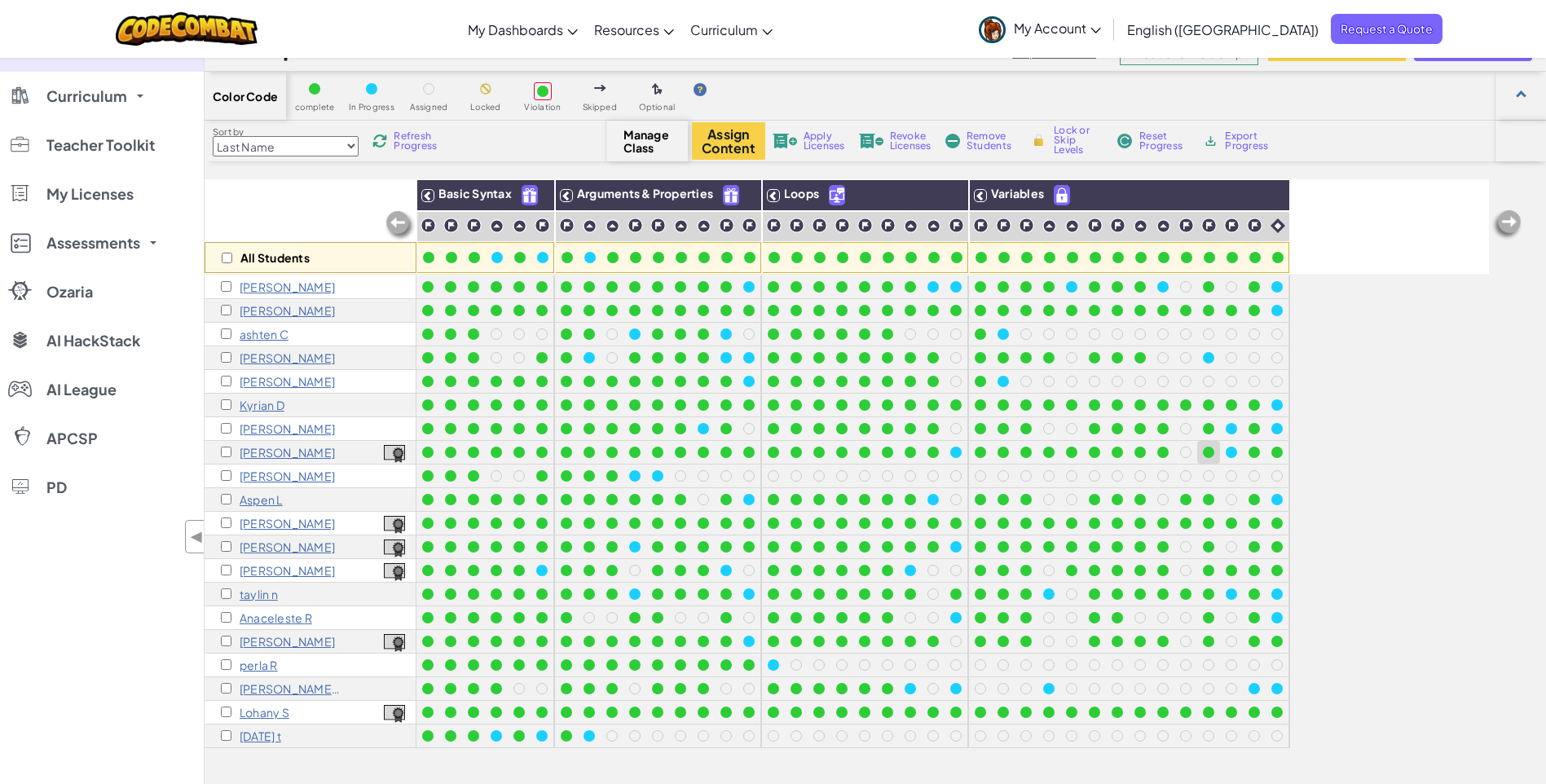
scroll to position [0, 0]
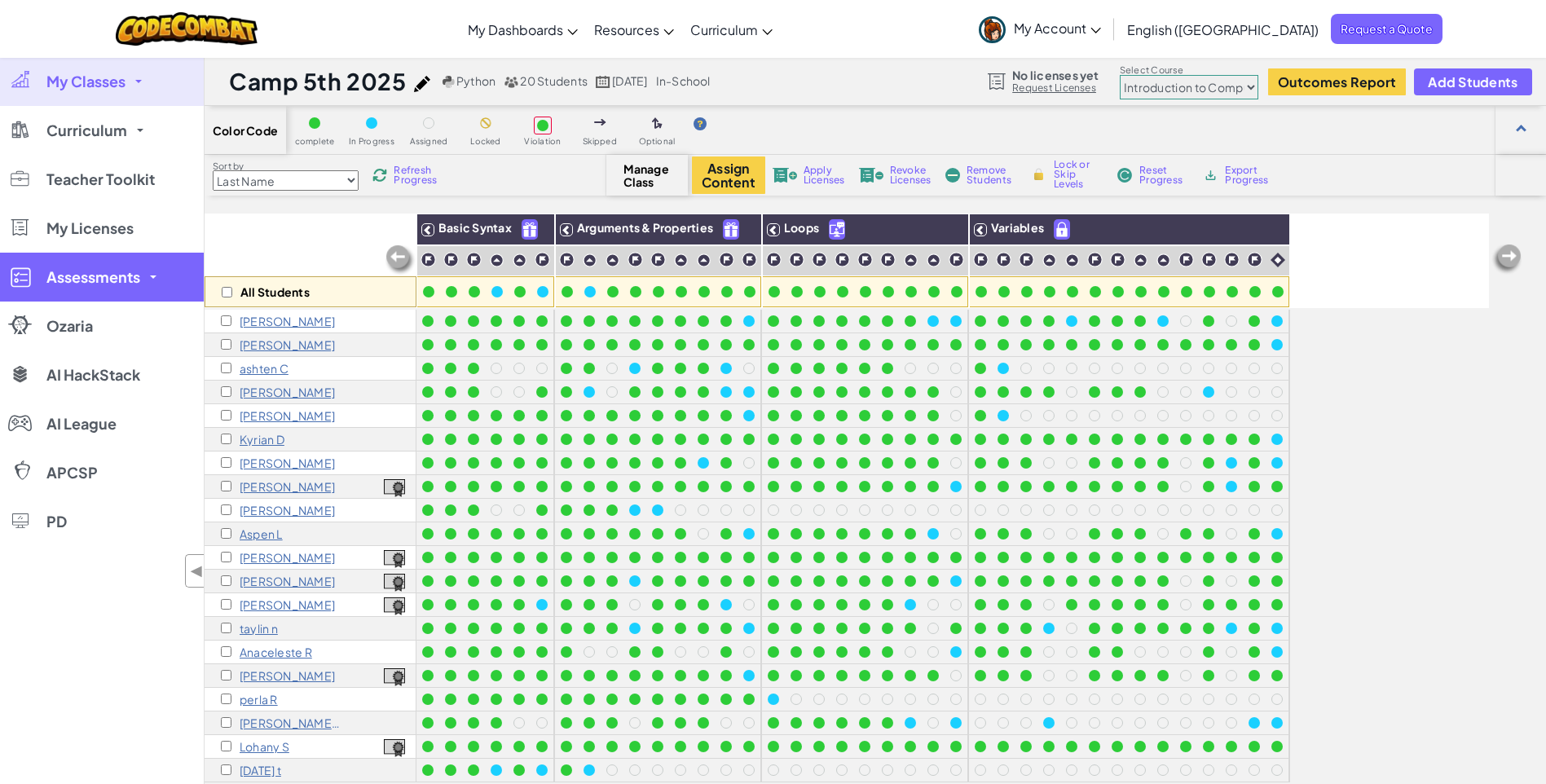
click at [154, 279] on link "Assessments" at bounding box center [101, 276] width 203 height 49
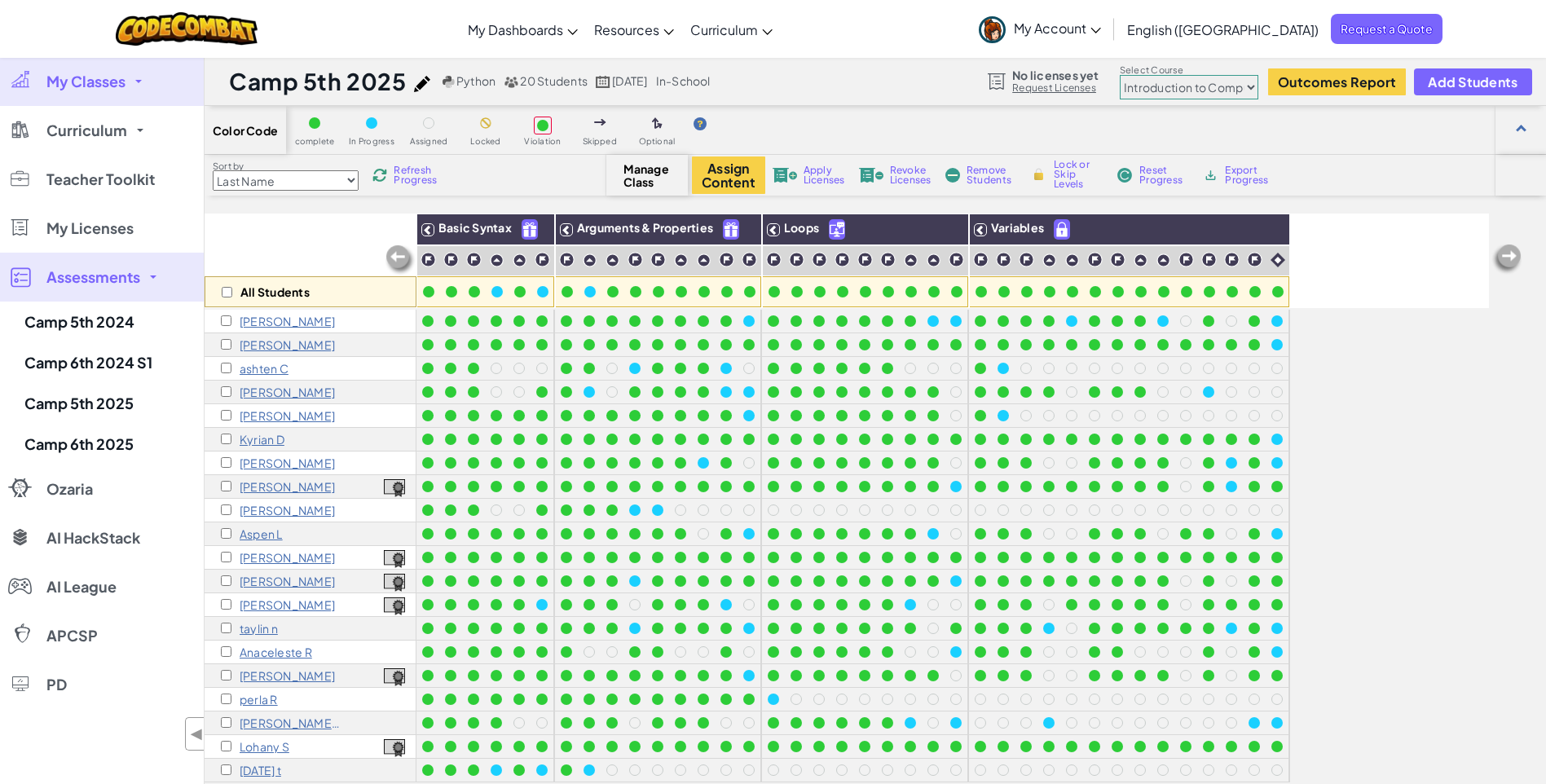
click at [155, 278] on span at bounding box center [154, 277] width 7 height 3
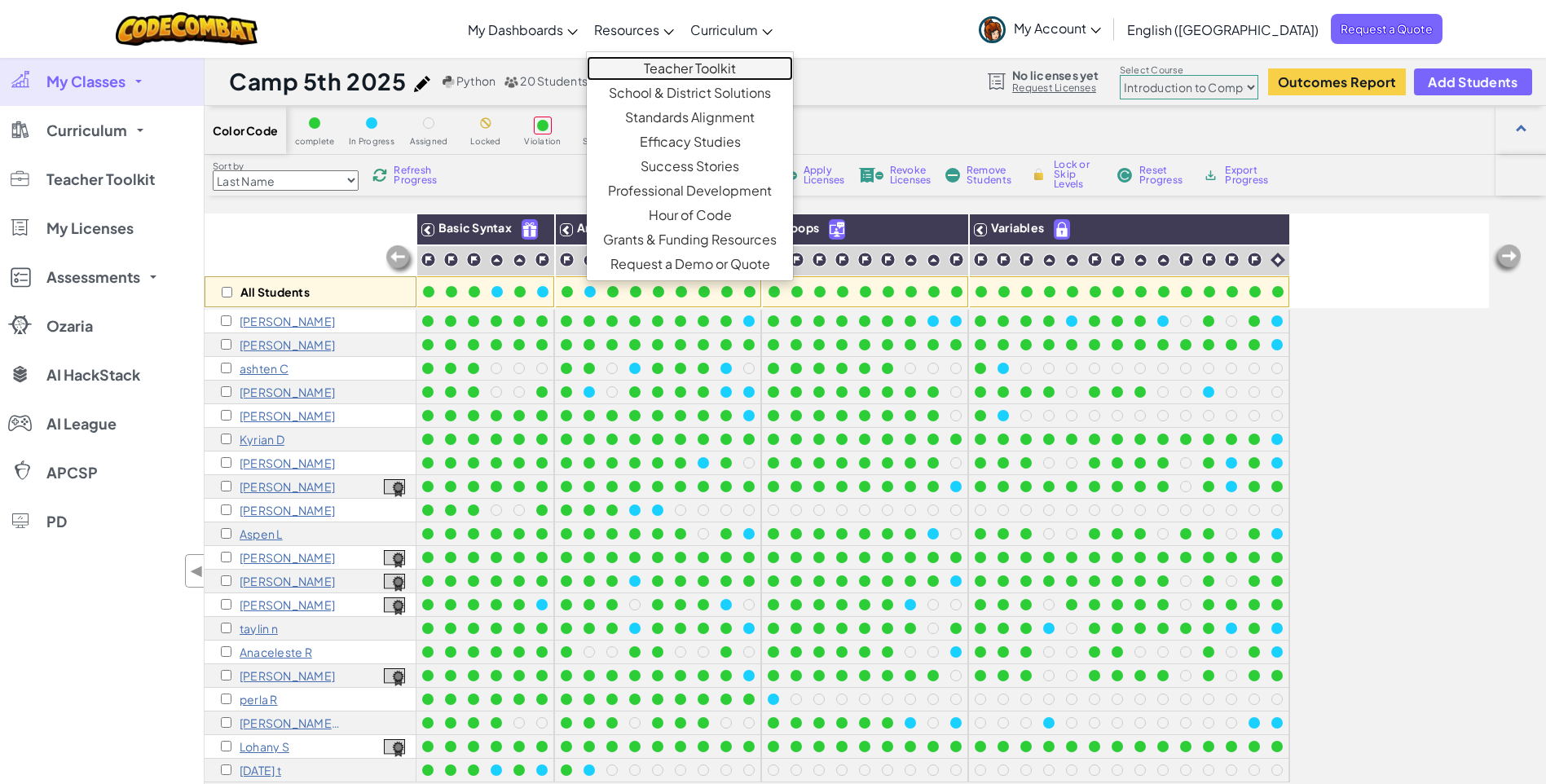
click at [722, 63] on link "Teacher Toolkit" at bounding box center [690, 69] width 206 height 24
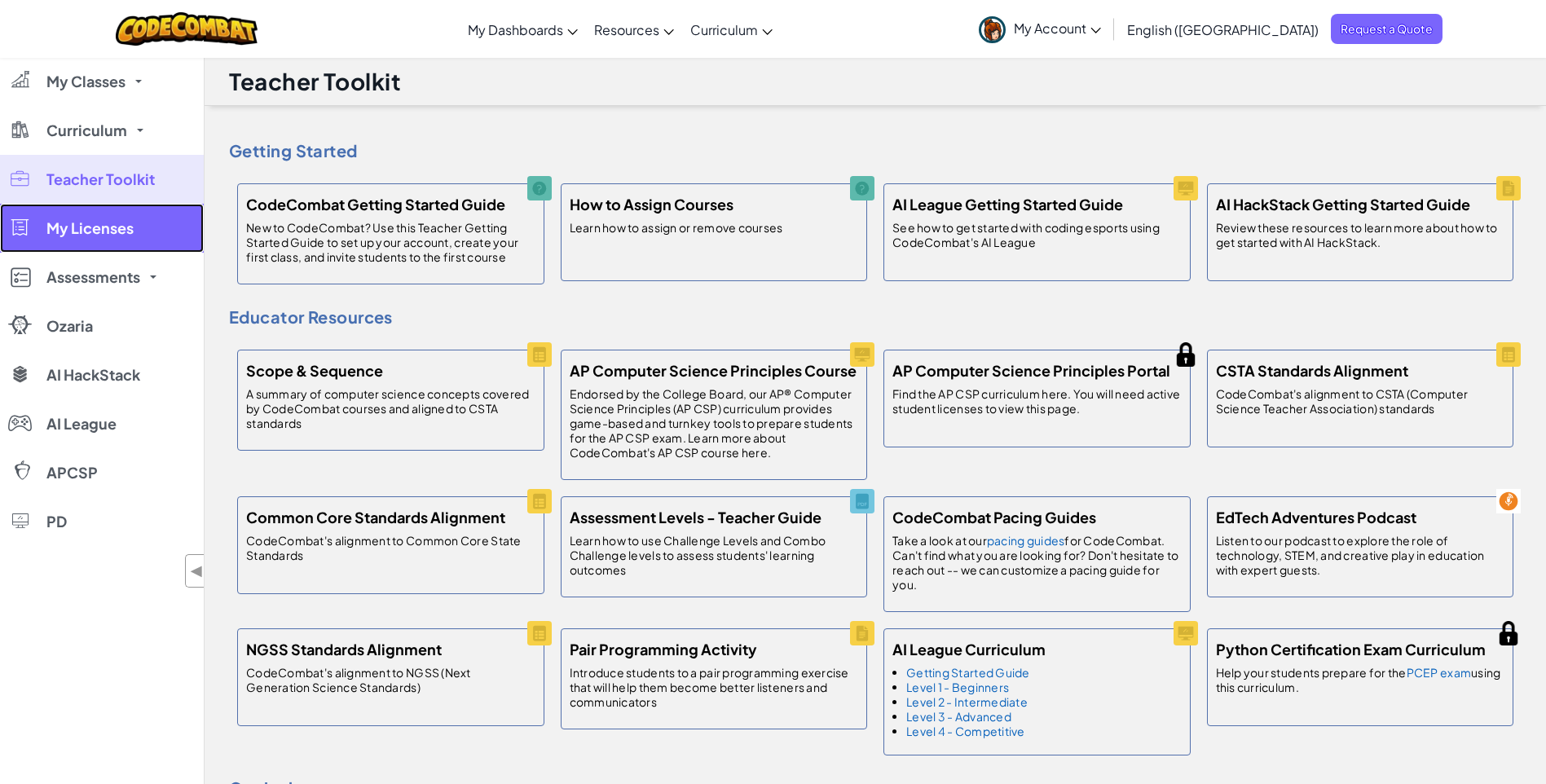
click at [75, 225] on span "My Licenses" at bounding box center [90, 227] width 88 height 15
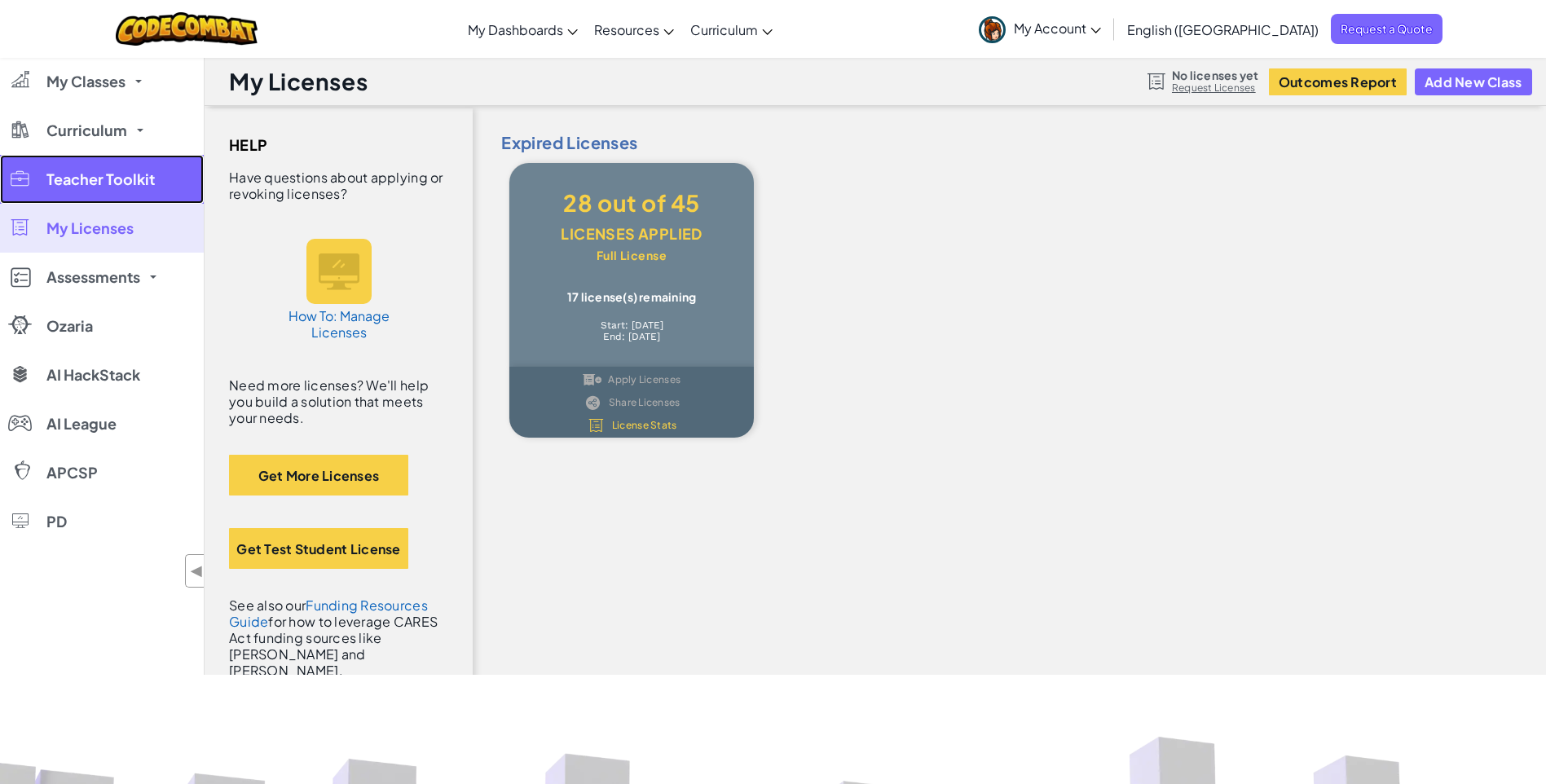
click at [106, 181] on span "Teacher Toolkit" at bounding box center [100, 178] width 108 height 15
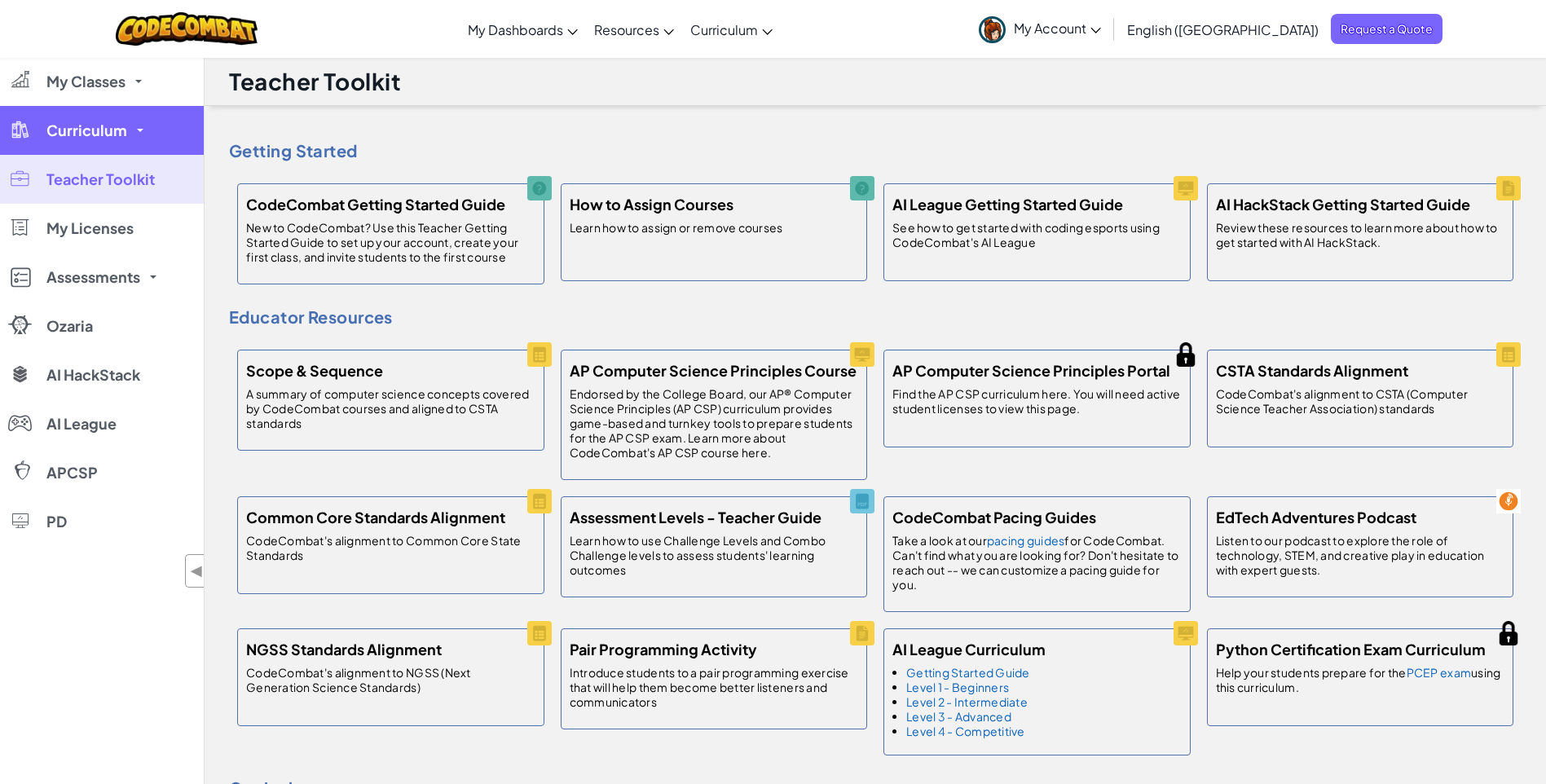
click at [108, 131] on span "Curriculum" at bounding box center [87, 130] width 81 height 15
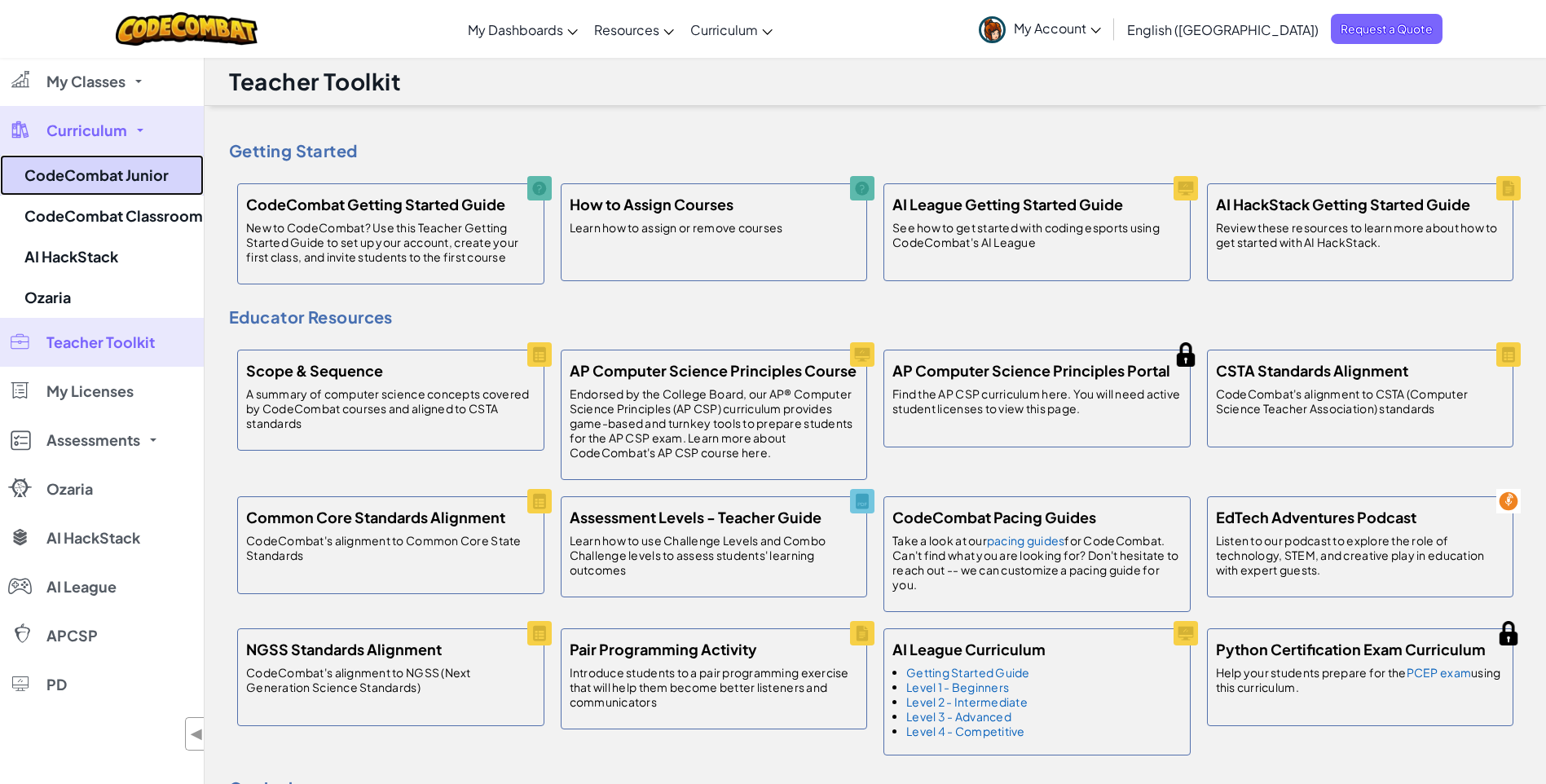
click at [131, 175] on link "CodeCombat Junior" at bounding box center [101, 174] width 203 height 40
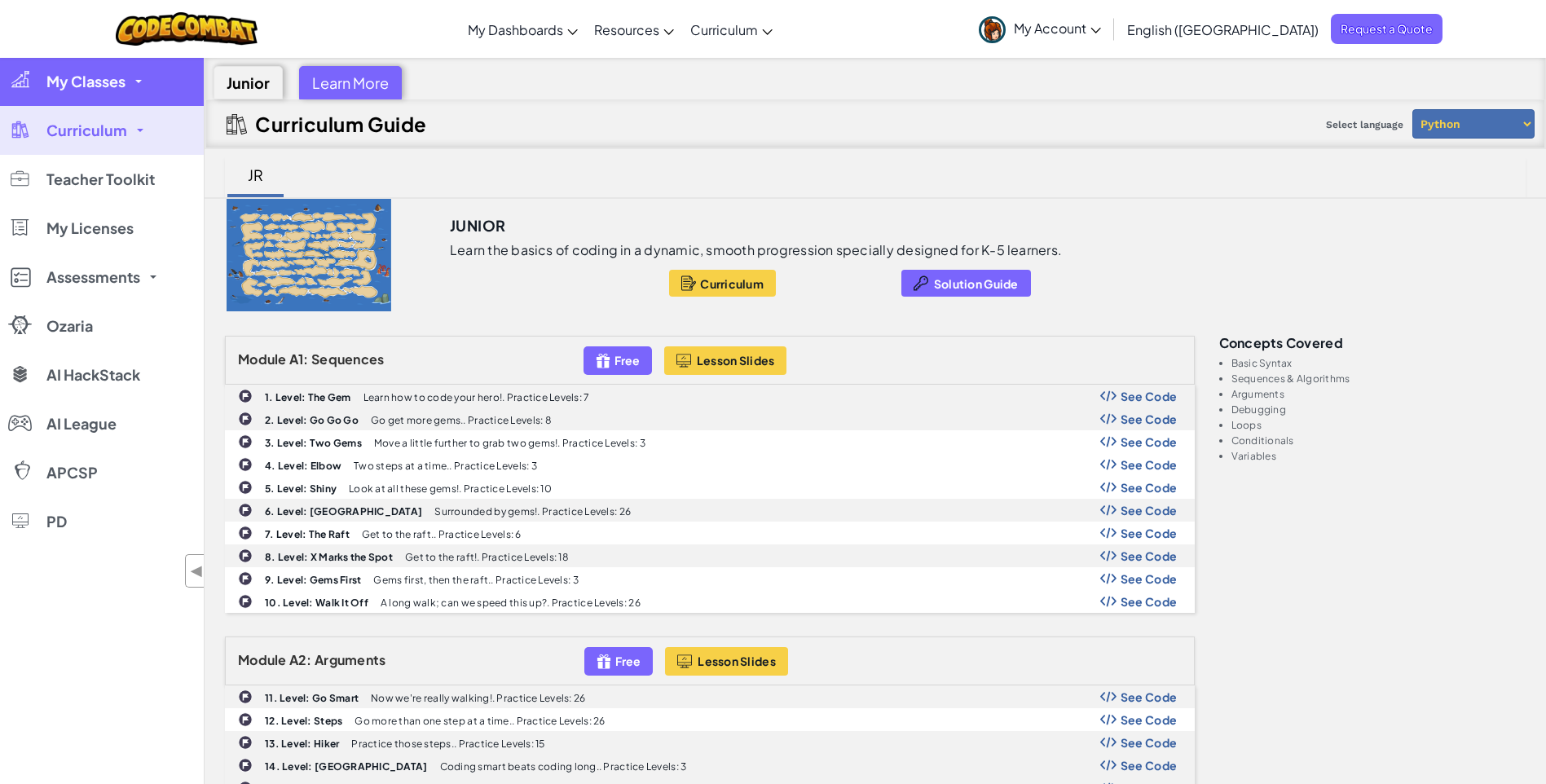
click at [106, 89] on span "My Classes" at bounding box center [86, 81] width 79 height 15
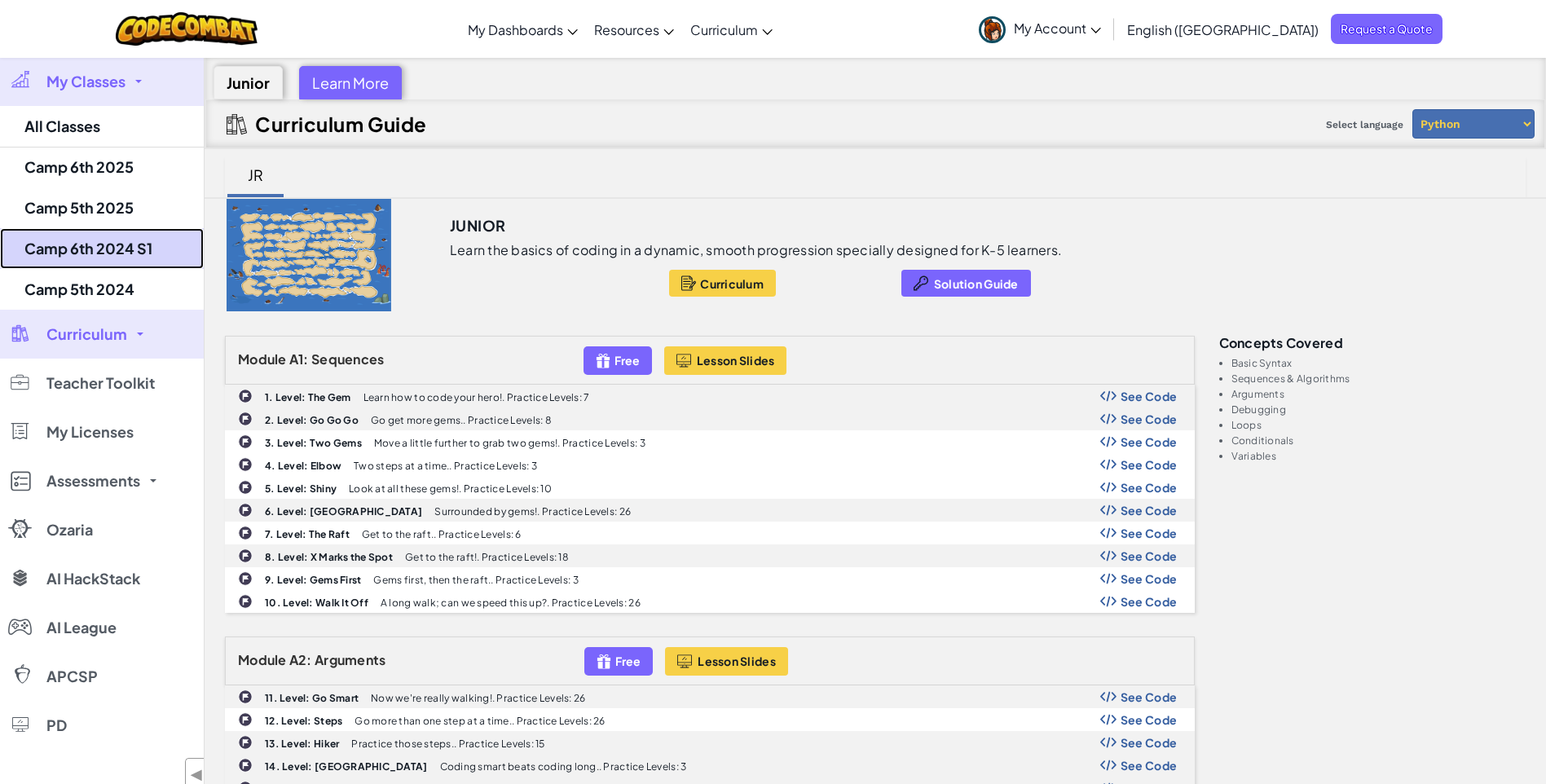
click at [75, 241] on link "Camp 6th 2024 S1" at bounding box center [101, 248] width 203 height 40
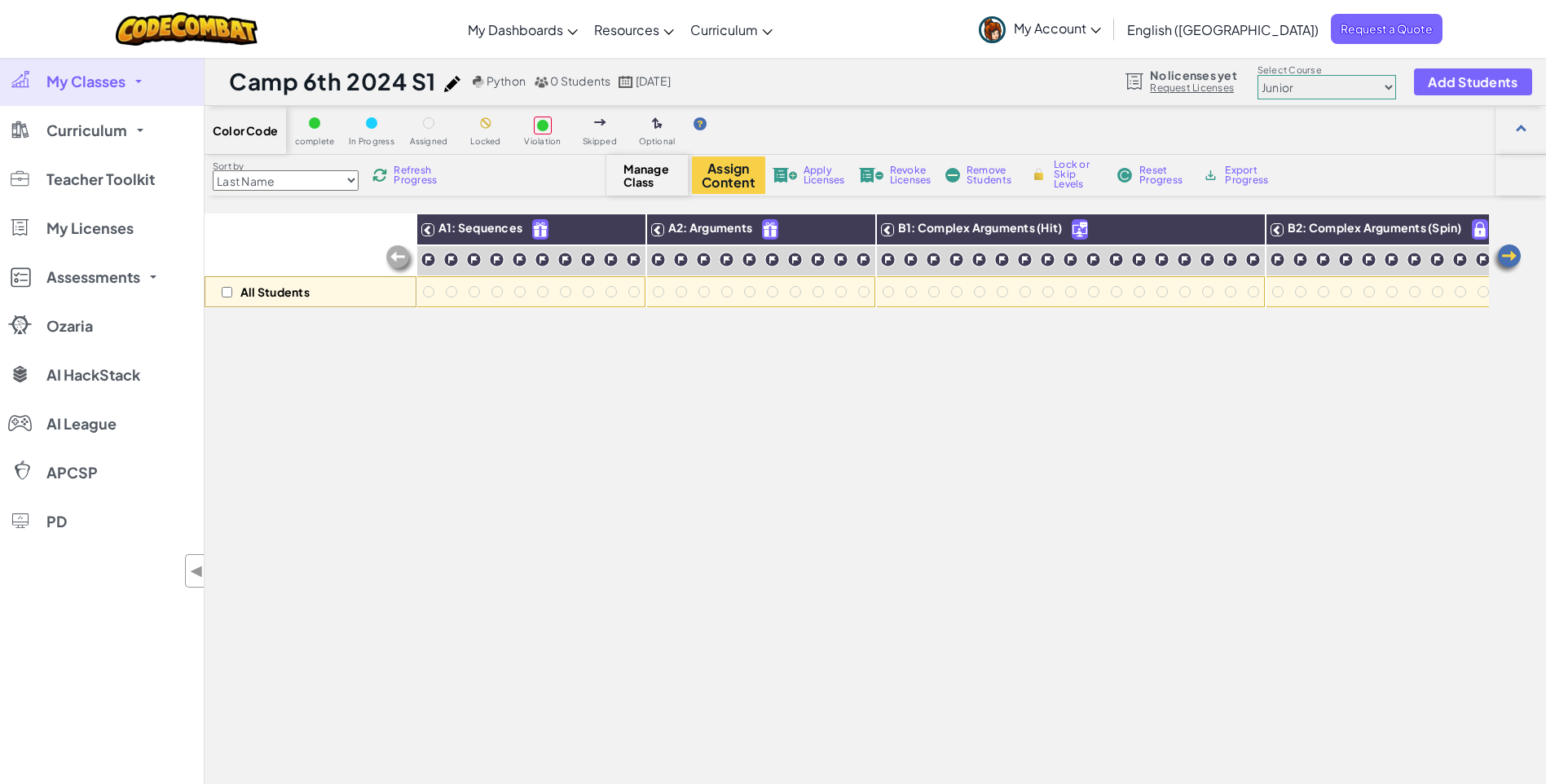
click at [648, 185] on span "Manage Class" at bounding box center [648, 175] width 48 height 26
click at [641, 176] on span "Manage Class" at bounding box center [648, 175] width 48 height 26
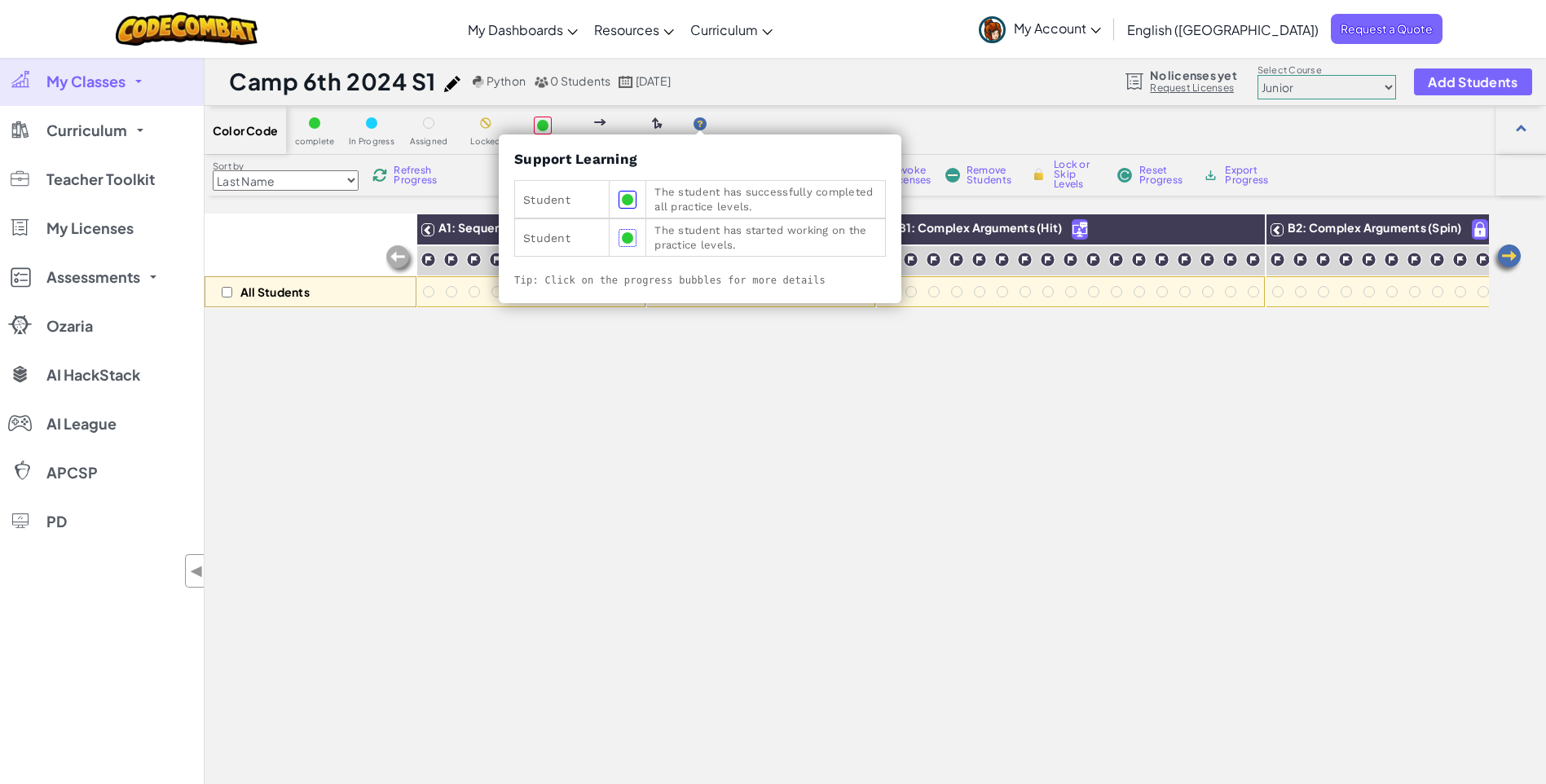
click at [698, 122] on img at bounding box center [699, 124] width 13 height 13
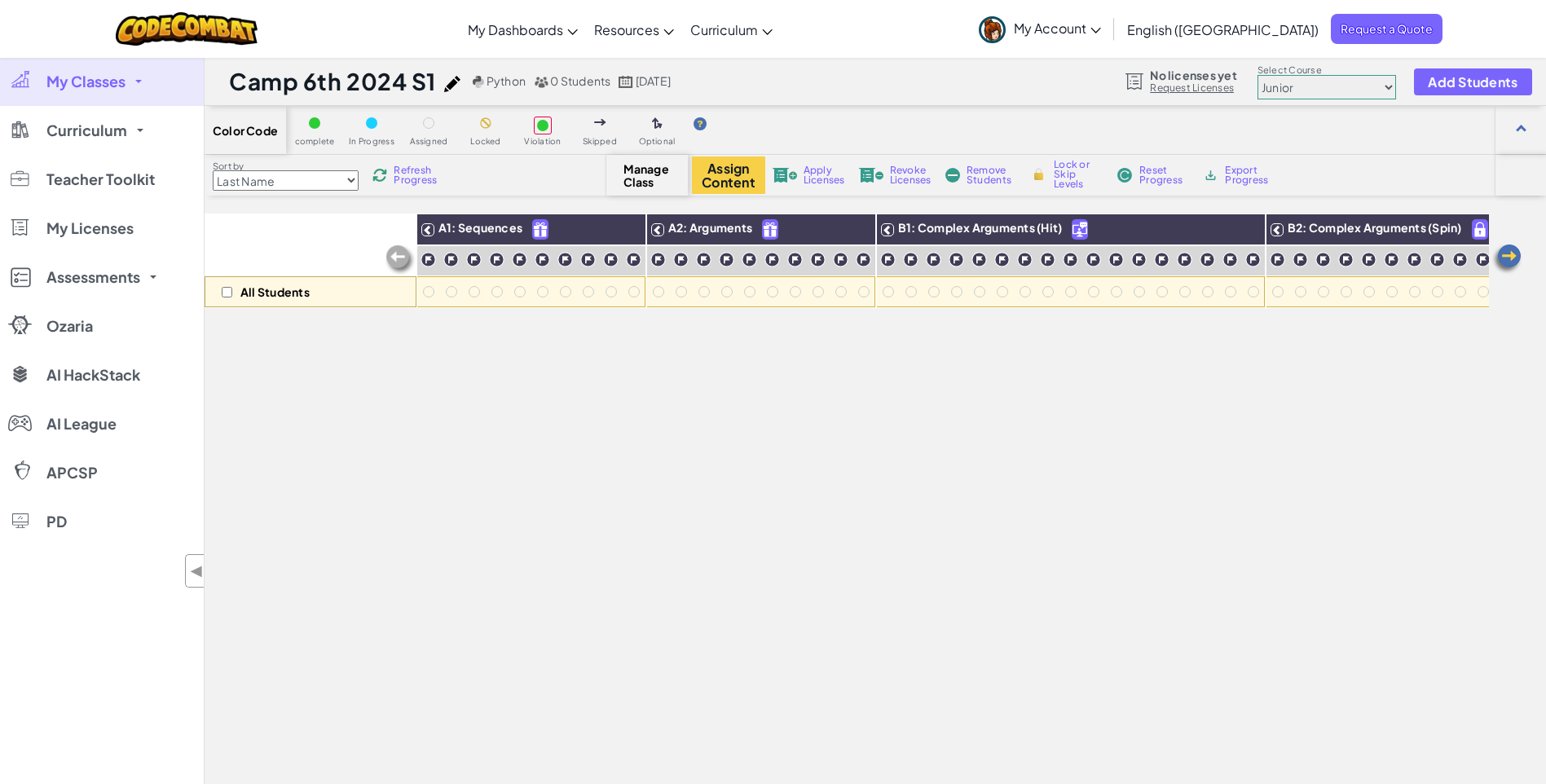
click at [1323, 88] on select "Junior Introduction to Computer Science Game Development 1 Web Development 1 Co…" at bounding box center [1326, 87] width 138 height 24
select select "560f1a9f22961295f9427742"
click at [1258, 75] on select "Junior Introduction to Computer Science Game Development 1 Web Development 1 Co…" at bounding box center [1326, 87] width 138 height 24
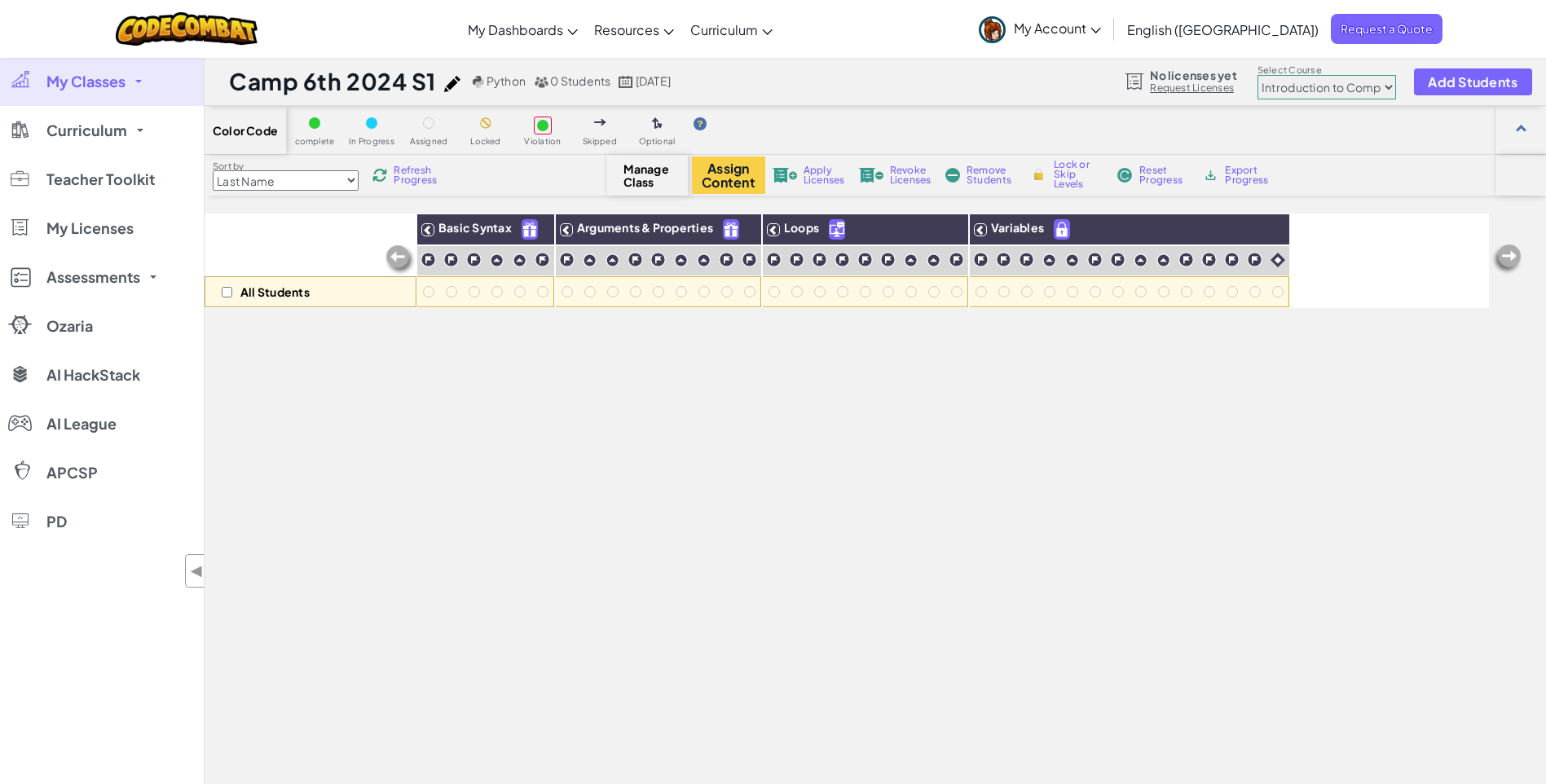
click at [911, 178] on span "Revoke Licenses" at bounding box center [910, 175] width 41 height 20
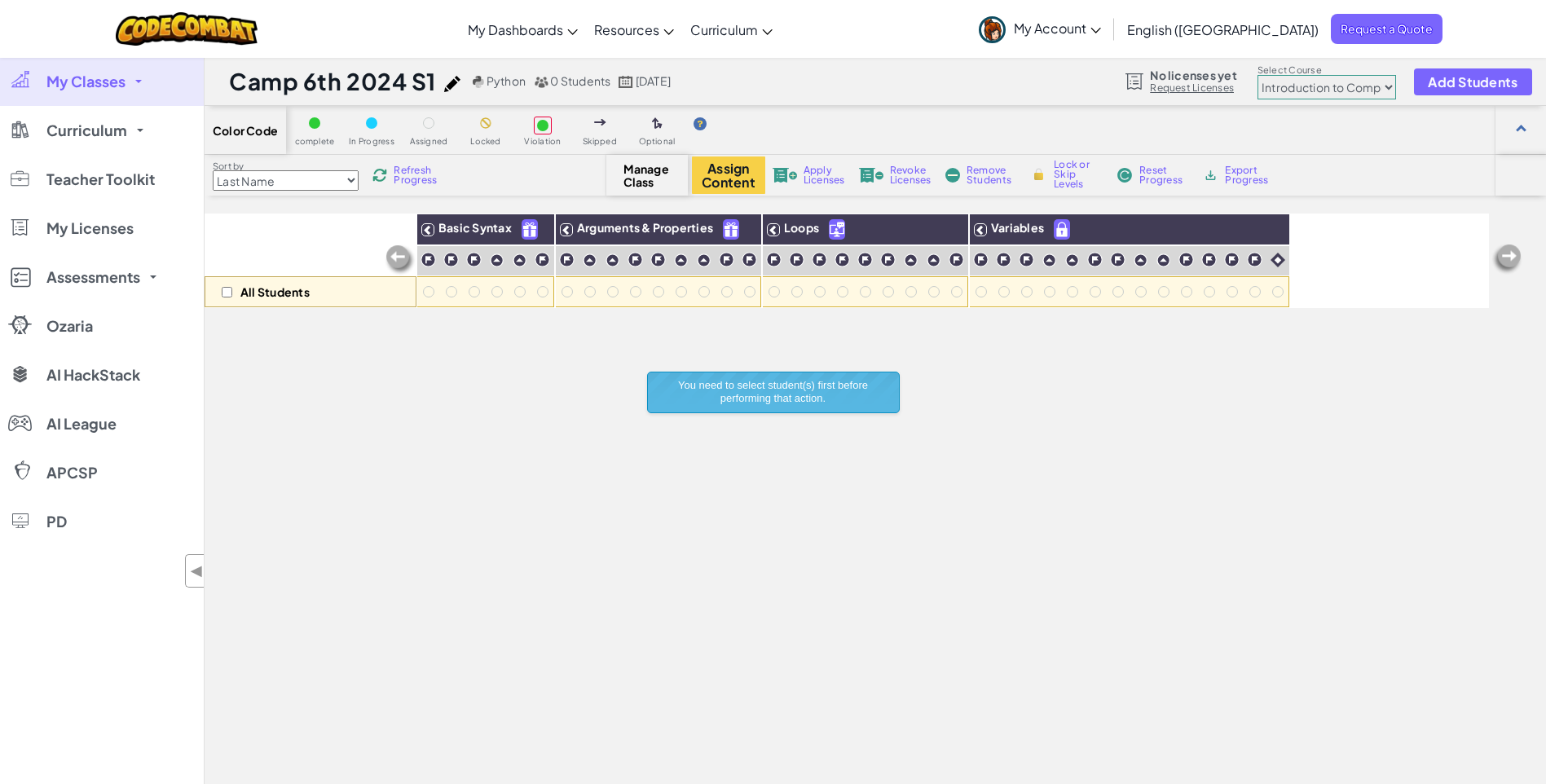
click at [922, 136] on div "Color Code complete In Progress Assigned Locked Violation Skipped Optional" at bounding box center [874, 130] width 1341 height 49
click at [133, 133] on link "Curriculum" at bounding box center [101, 130] width 203 height 49
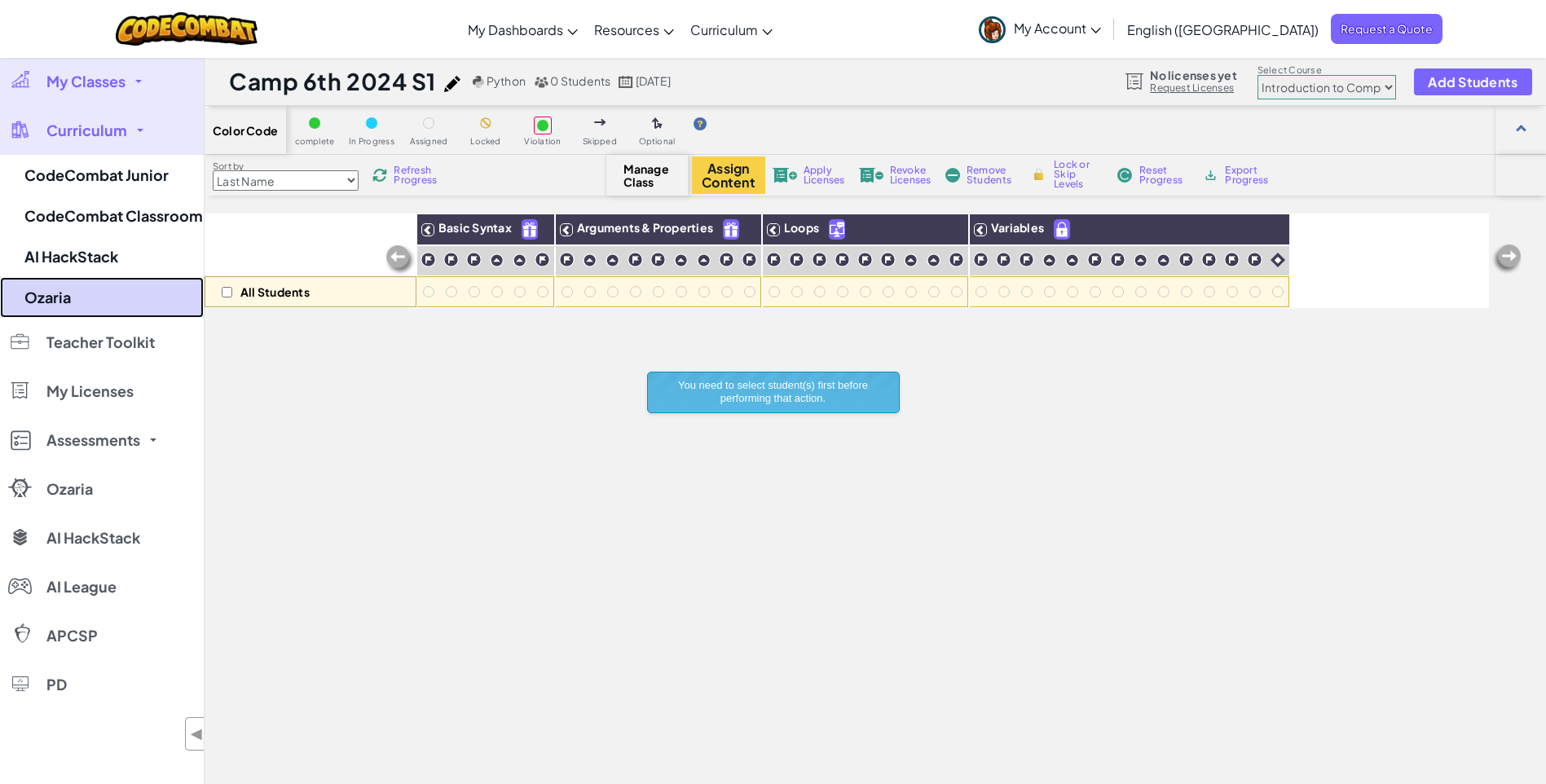
click at [78, 308] on link "Ozaria" at bounding box center [101, 297] width 203 height 40
